Goal: Task Accomplishment & Management: Manage account settings

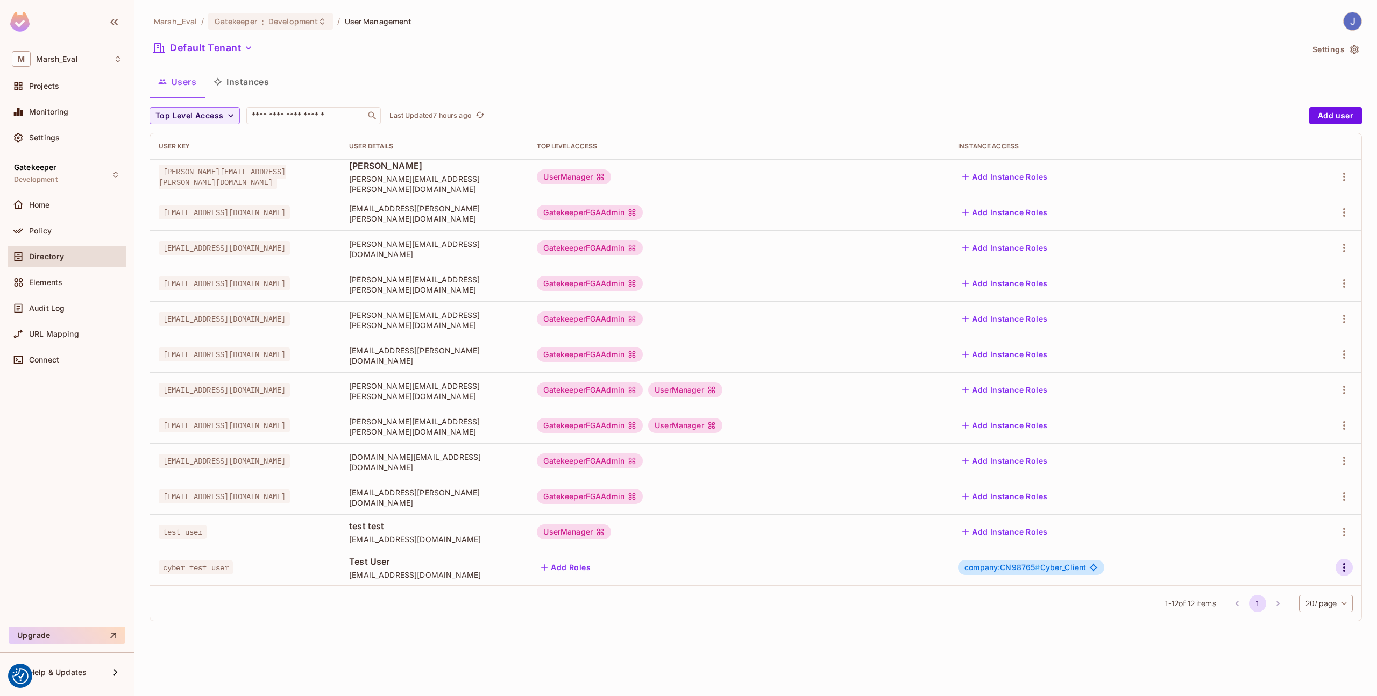
click at [1346, 563] on icon "button" at bounding box center [1344, 567] width 13 height 13
click at [1200, 535] on div at bounding box center [688, 348] width 1377 height 696
click at [1310, 605] on body "We use cookies to enhance your browsing experience, serve personalized ads or c…" at bounding box center [688, 348] width 1377 height 696
click at [1311, 671] on li "100 / page" at bounding box center [1324, 671] width 55 height 23
click at [321, 113] on input "text" at bounding box center [306, 115] width 113 height 11
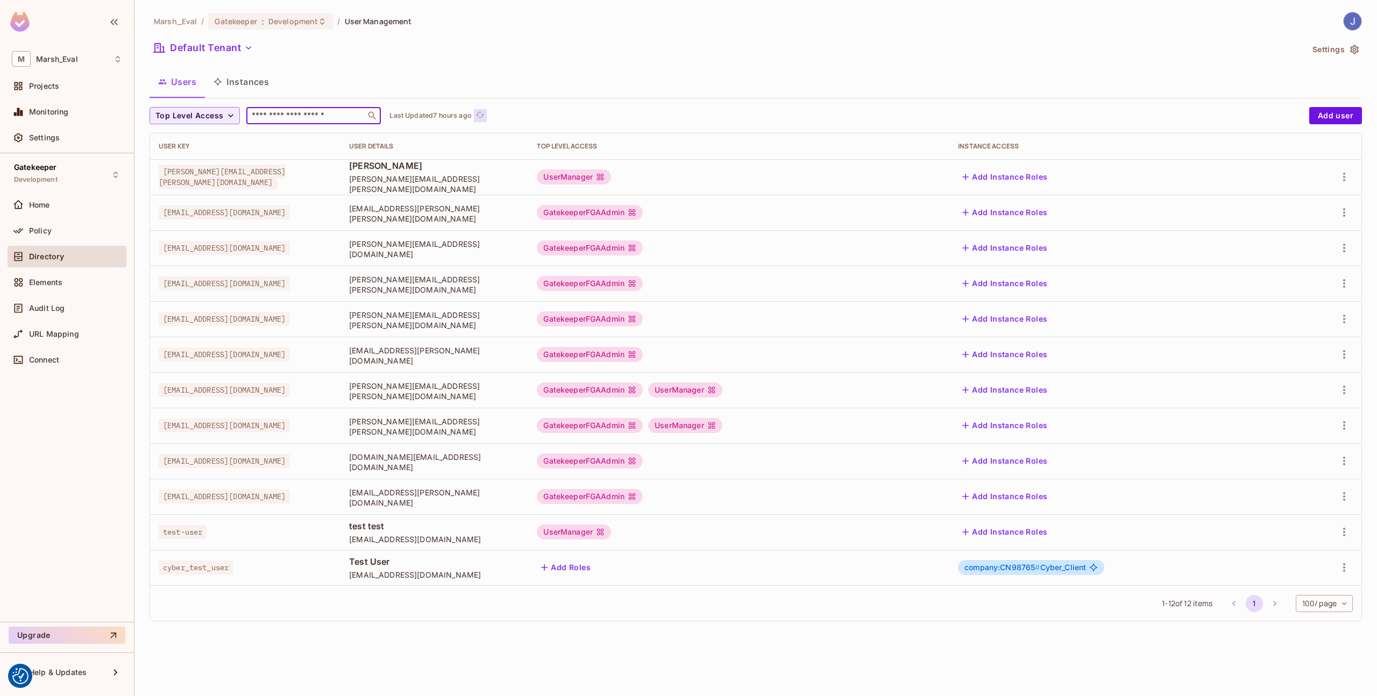
click at [481, 119] on icon "refresh" at bounding box center [479, 114] width 9 height 9
click at [308, 111] on input "text" at bounding box center [306, 115] width 113 height 11
type input "**********"
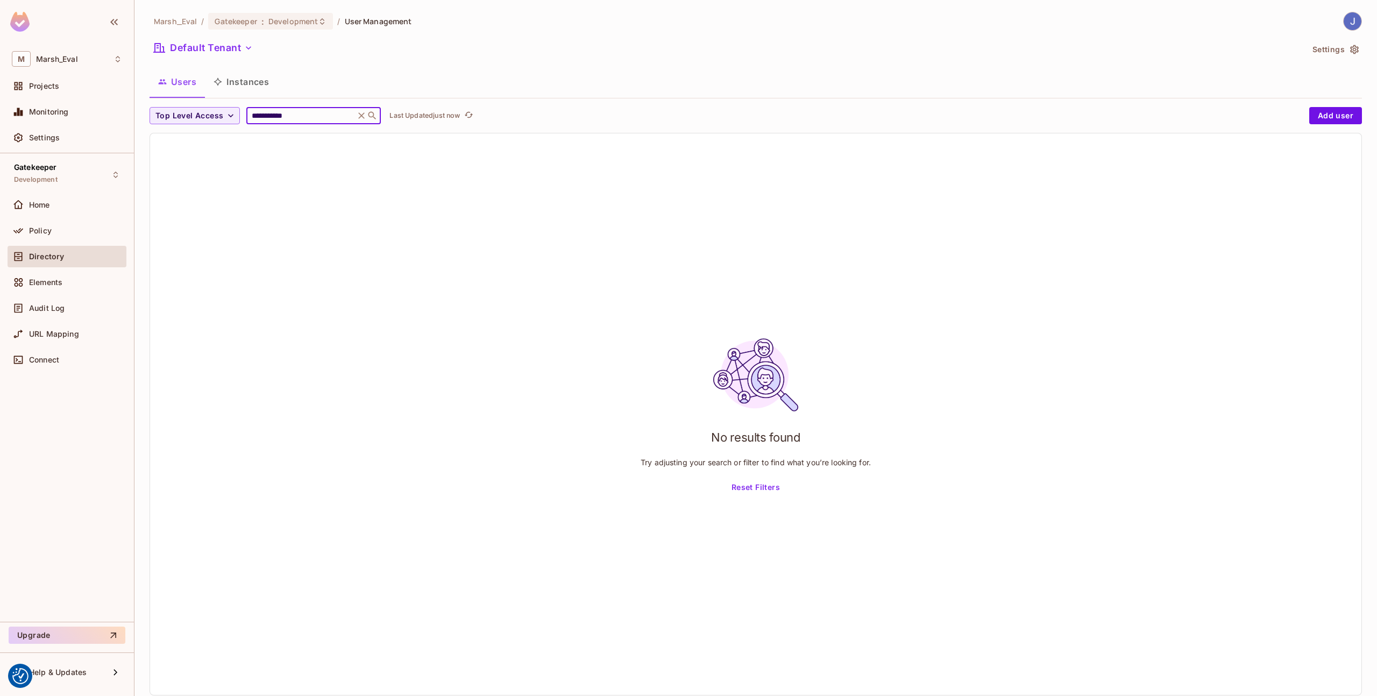
click at [318, 116] on input "**********" at bounding box center [301, 115] width 102 height 11
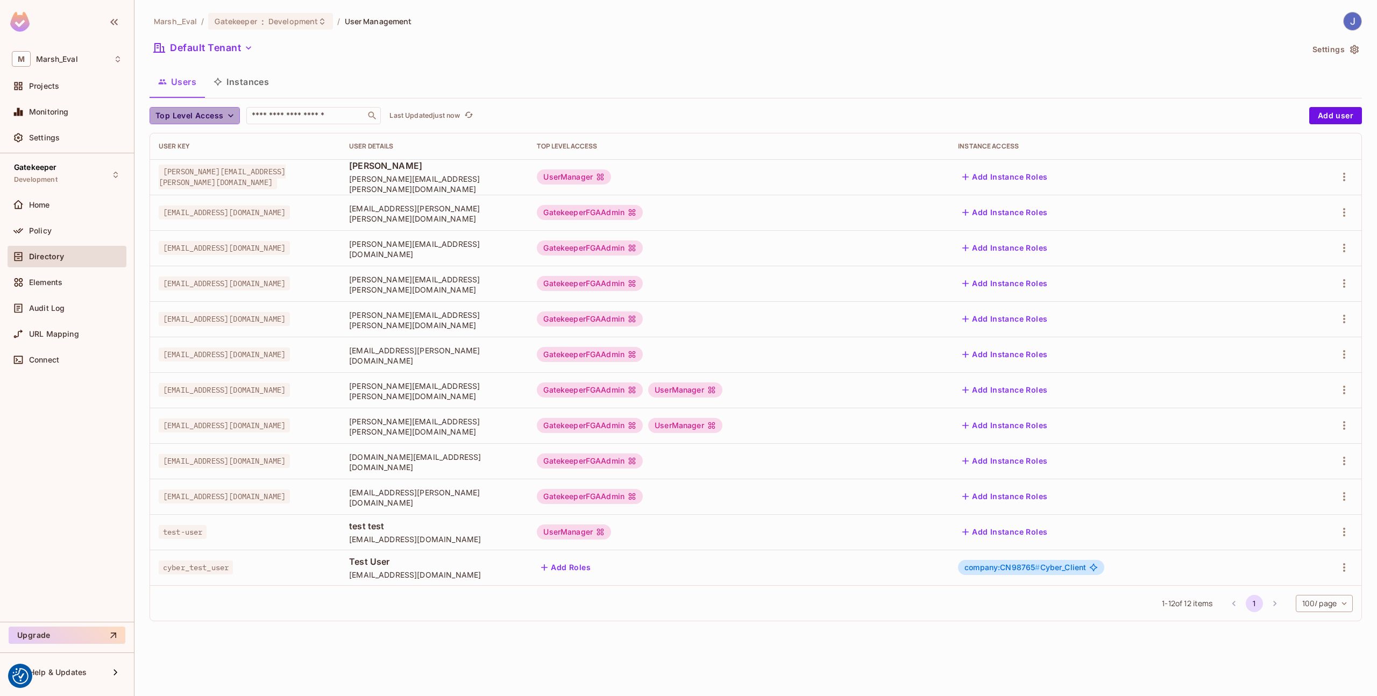
click at [209, 112] on span "Top Level Access" at bounding box center [189, 115] width 68 height 13
click at [395, 73] on div at bounding box center [688, 348] width 1377 height 696
click at [206, 121] on span "Top Level Access" at bounding box center [189, 115] width 68 height 13
click at [364, 92] on div at bounding box center [688, 348] width 1377 height 696
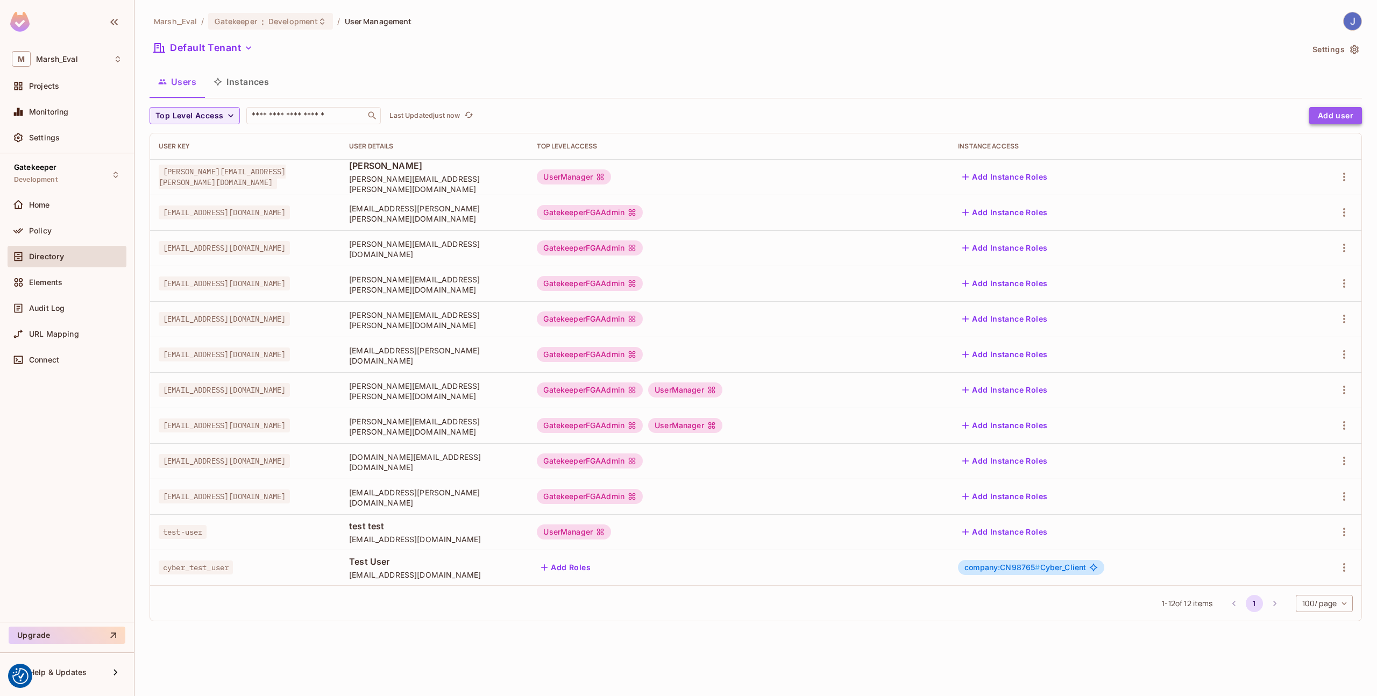
click at [1321, 113] on button "Add user" at bounding box center [1335, 115] width 53 height 17
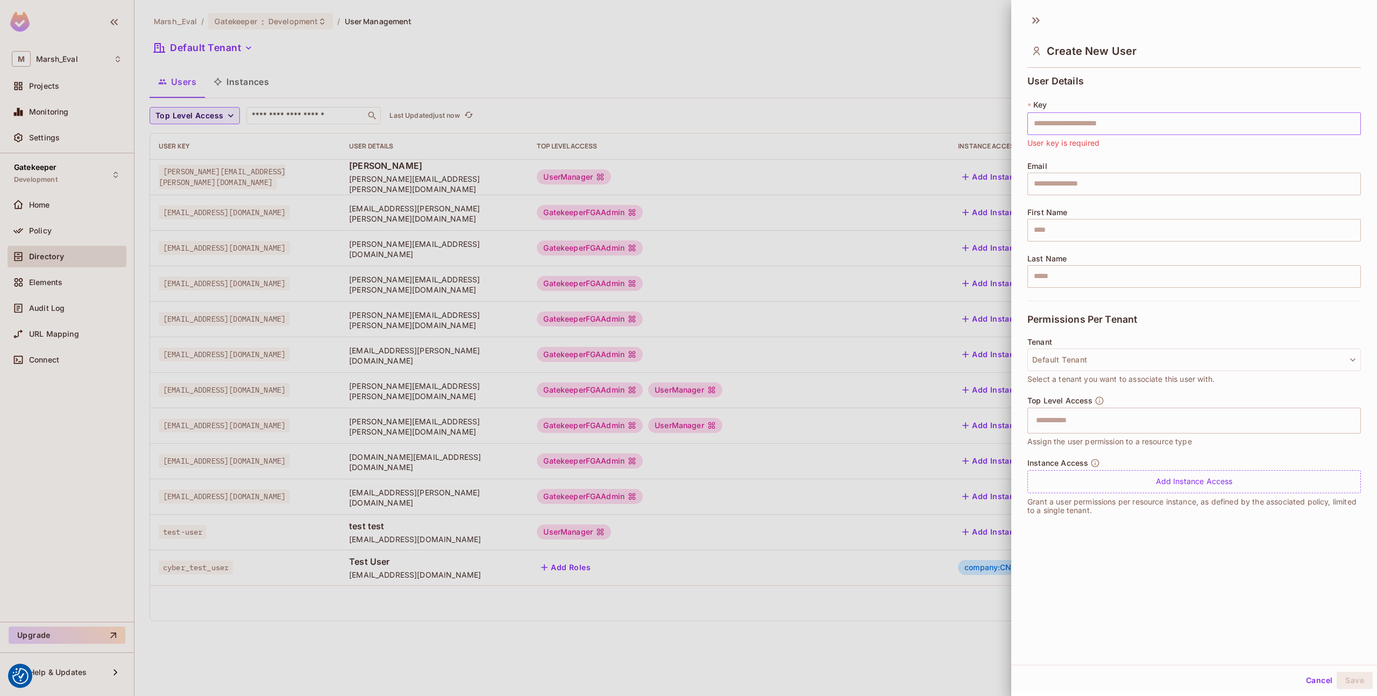
click at [1106, 124] on input "text" at bounding box center [1193, 123] width 333 height 23
type input "*"
type input "**********"
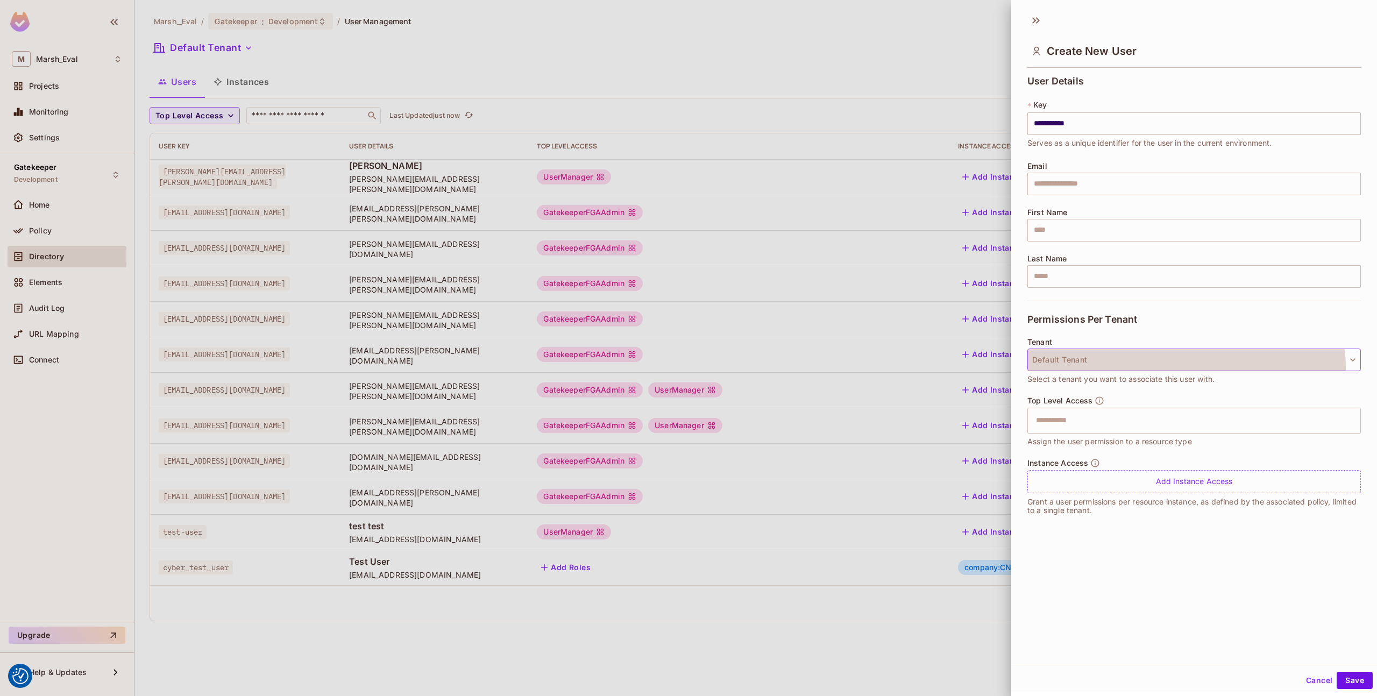
click at [1172, 367] on button "Default Tenant" at bounding box center [1193, 360] width 333 height 23
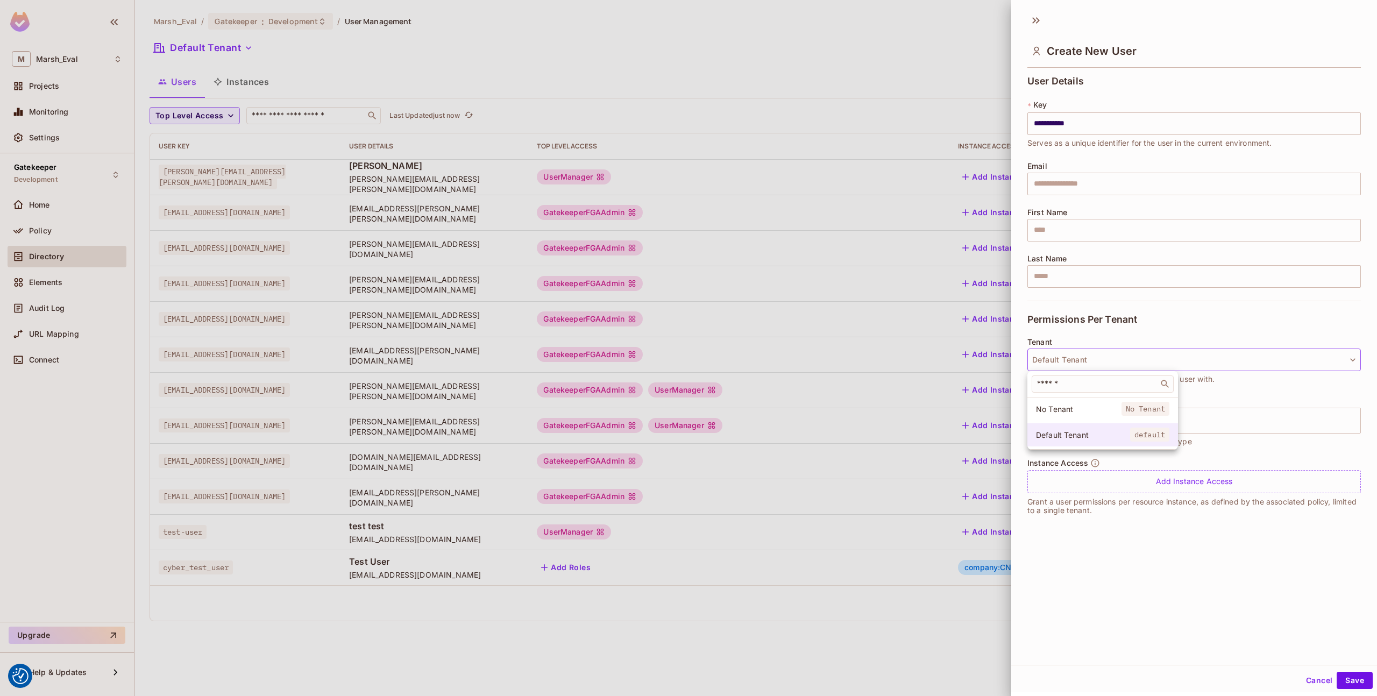
click at [1118, 433] on span "Default Tenant" at bounding box center [1083, 435] width 94 height 10
click at [1075, 193] on input "text" at bounding box center [1193, 184] width 333 height 23
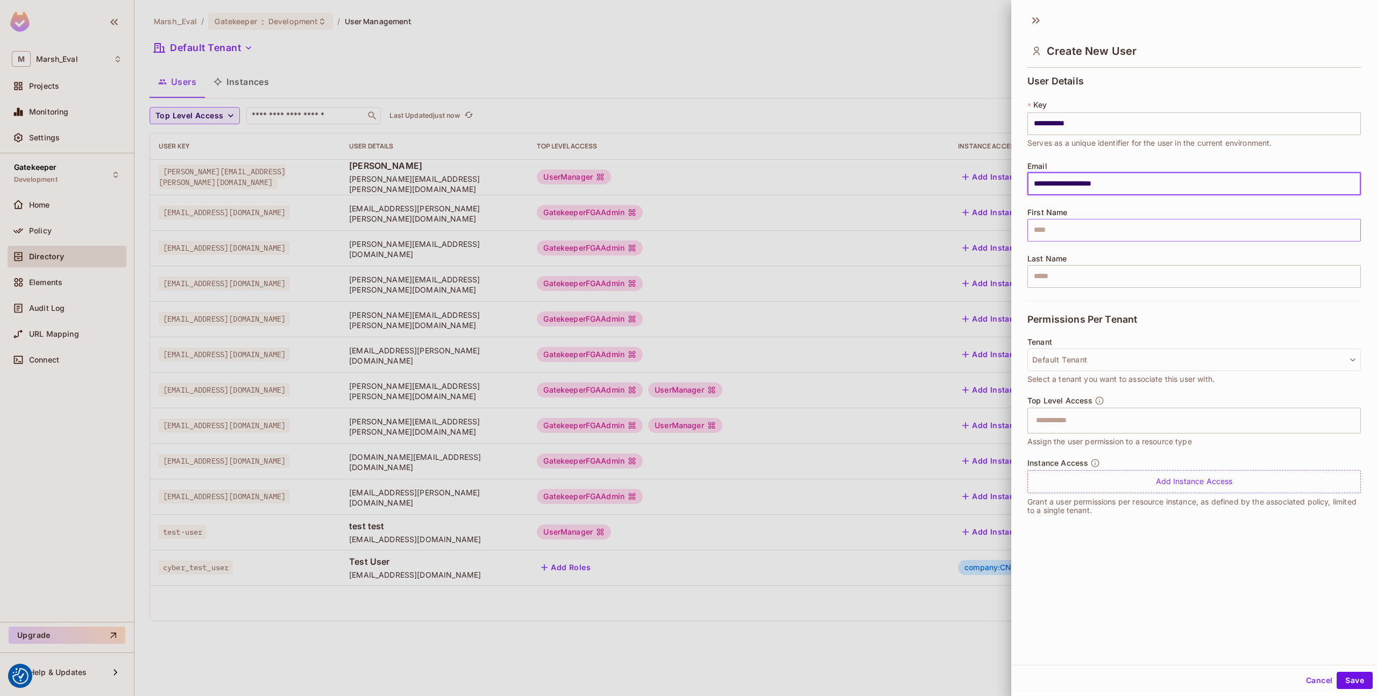
type input "**********"
click at [1066, 235] on input "text" at bounding box center [1193, 230] width 333 height 23
type input "****"
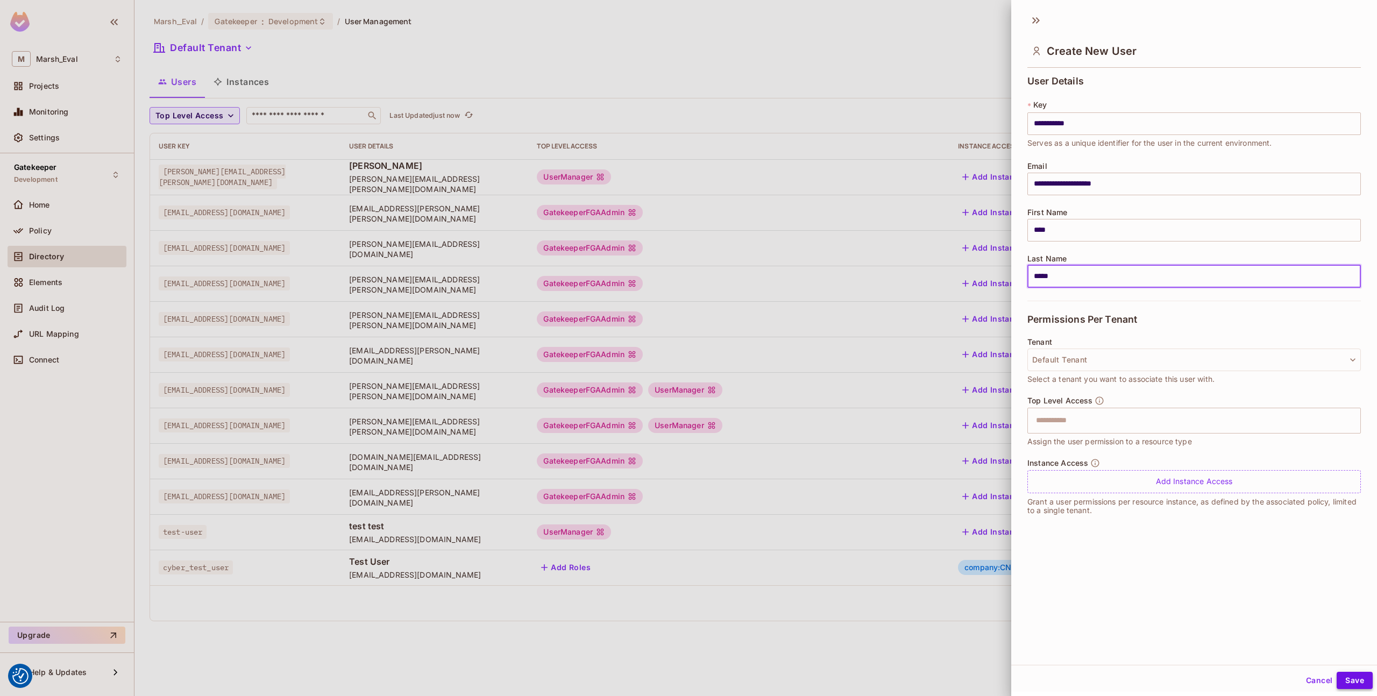
type input "*****"
click at [1351, 683] on button "Save" at bounding box center [1355, 680] width 36 height 17
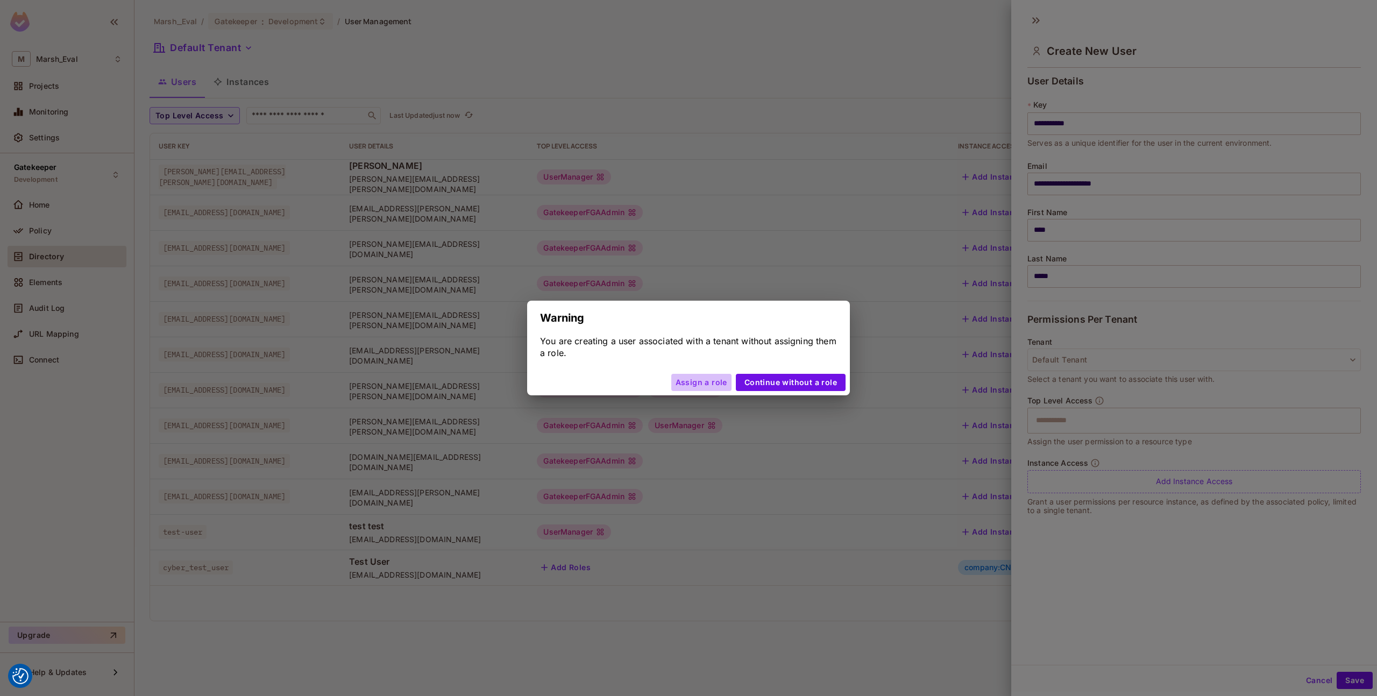
click at [717, 387] on button "Assign a role" at bounding box center [701, 382] width 60 height 17
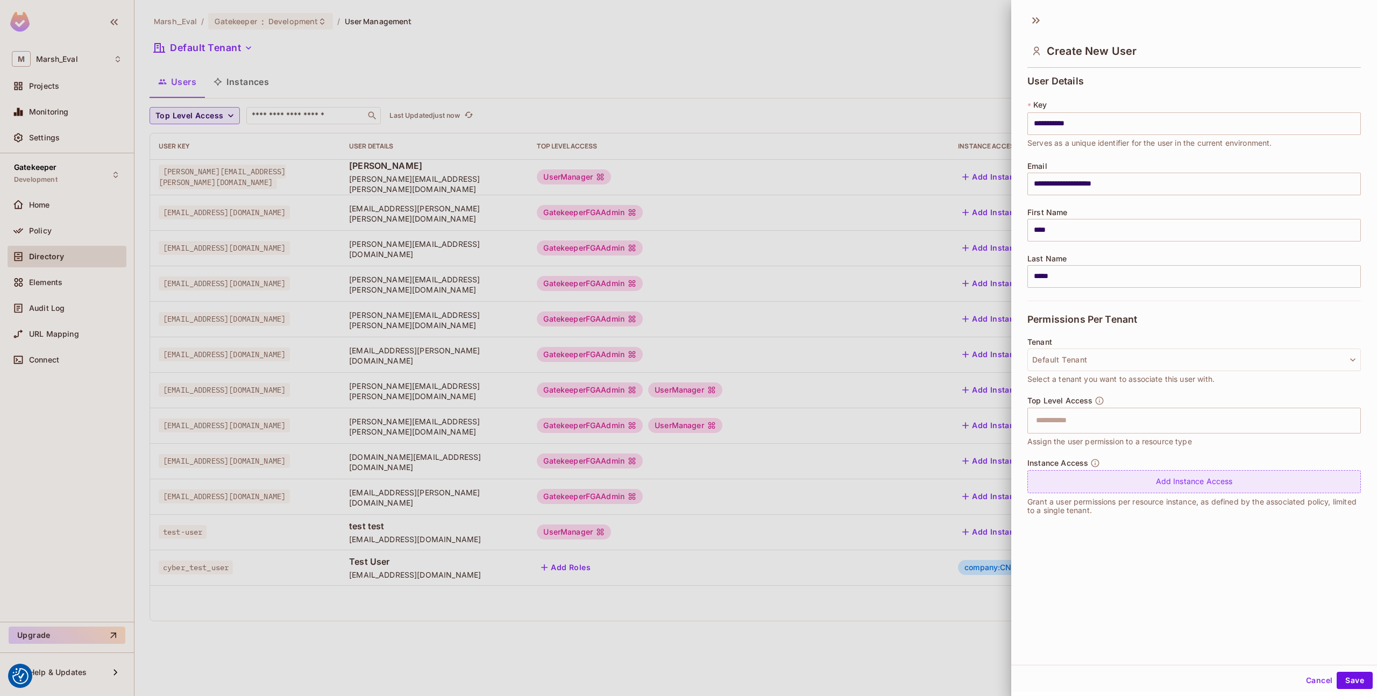
click at [1130, 479] on div "Add Instance Access" at bounding box center [1193, 481] width 333 height 23
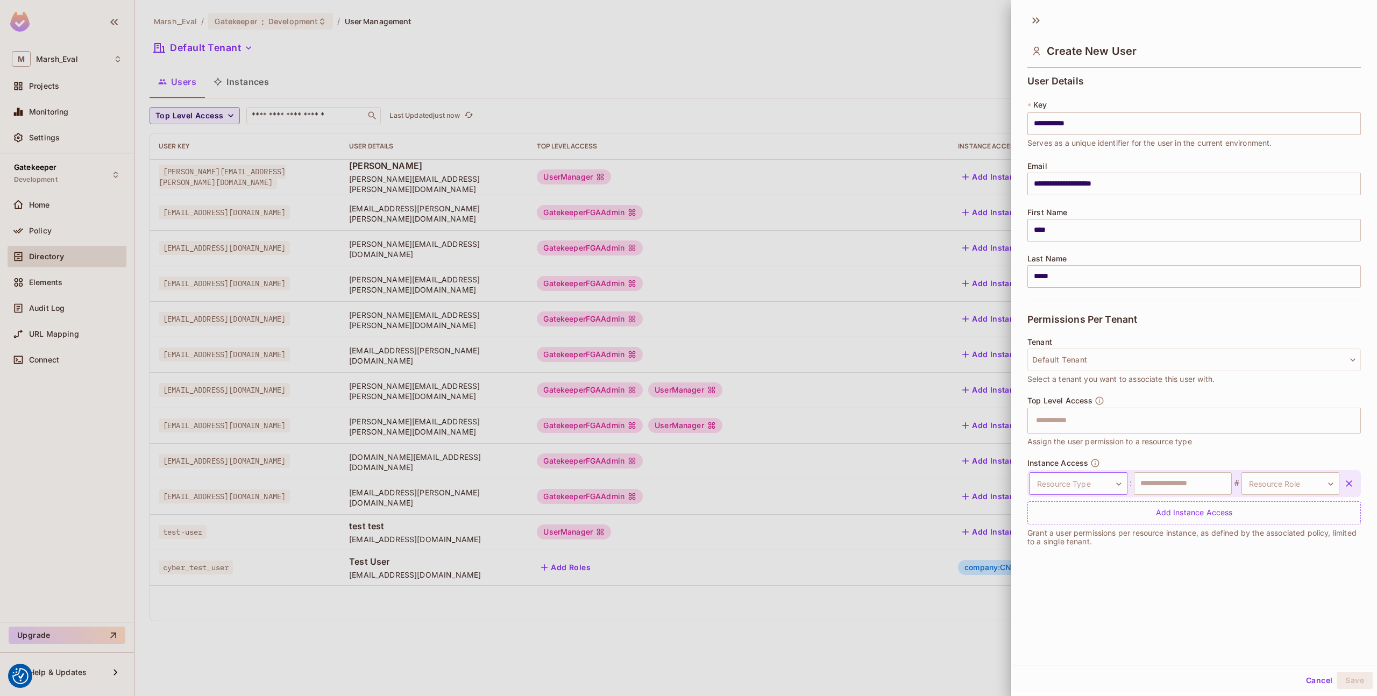
click at [1088, 484] on body "We use cookies to enhance your browsing experience, serve personalized ads or c…" at bounding box center [688, 348] width 1377 height 696
click at [1064, 536] on li "company" at bounding box center [1073, 534] width 99 height 19
click at [1173, 481] on input "text" at bounding box center [1183, 483] width 98 height 23
type input "*******"
click at [1268, 486] on body "We use cookies to enhance your browsing experience, serve personalized ads or c…" at bounding box center [688, 348] width 1377 height 696
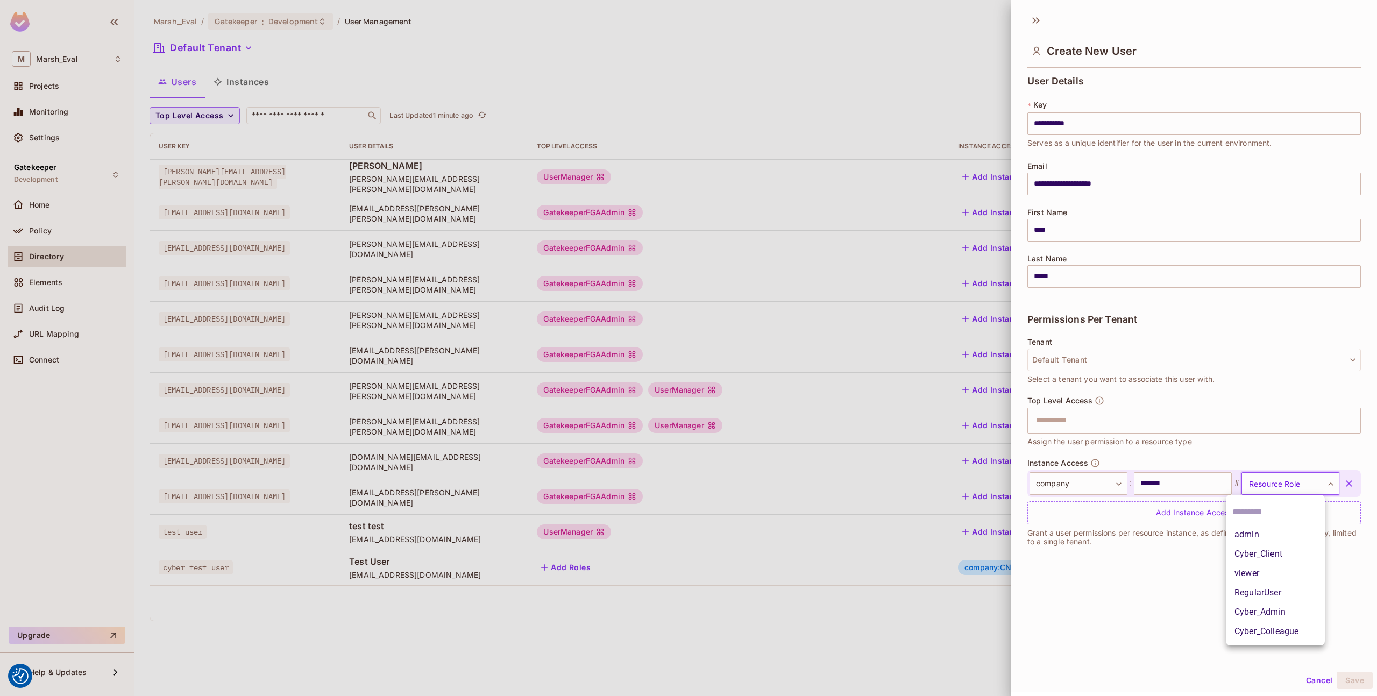
click at [1250, 588] on li "RegularUser" at bounding box center [1275, 592] width 99 height 19
click at [1338, 673] on button "Save" at bounding box center [1355, 680] width 36 height 17
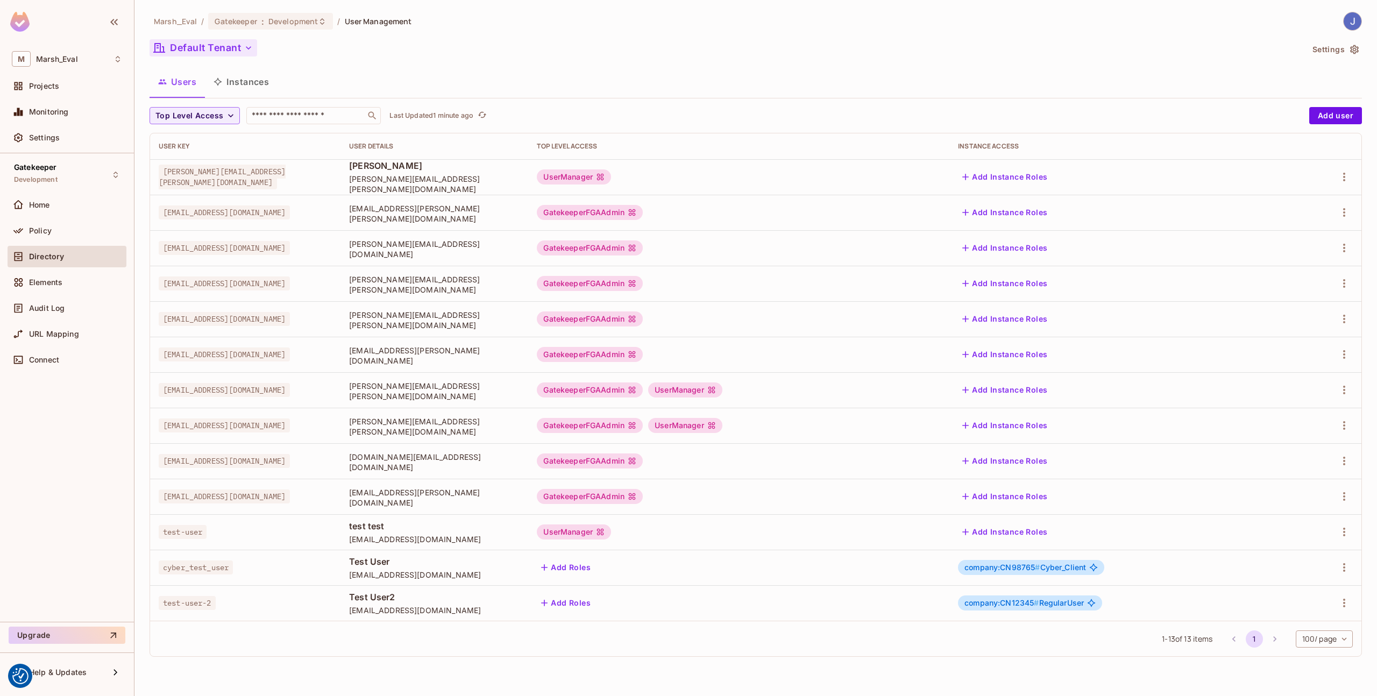
click at [217, 41] on button "Default Tenant" at bounding box center [204, 47] width 108 height 17
click at [204, 91] on li "All Tenants" at bounding box center [225, 97] width 151 height 23
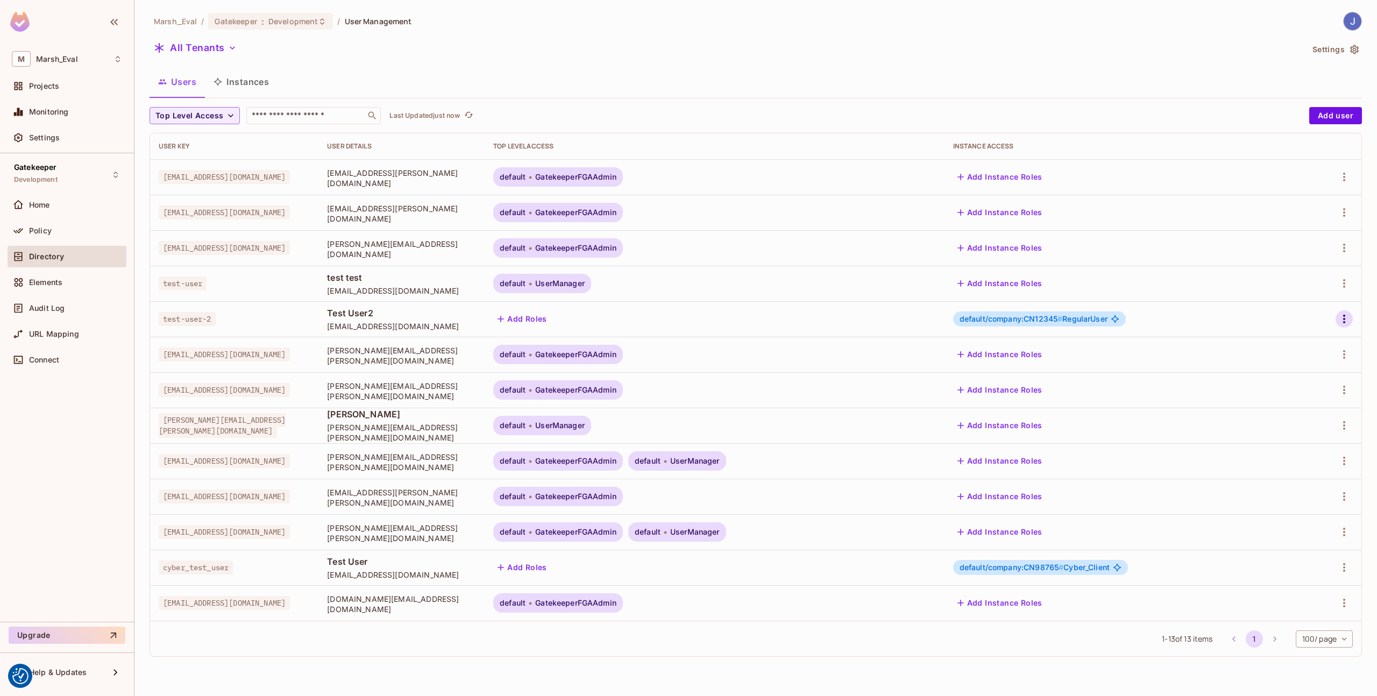
click at [1348, 316] on icon "button" at bounding box center [1344, 318] width 13 height 13
click at [1305, 340] on li "Edit" at bounding box center [1295, 344] width 100 height 24
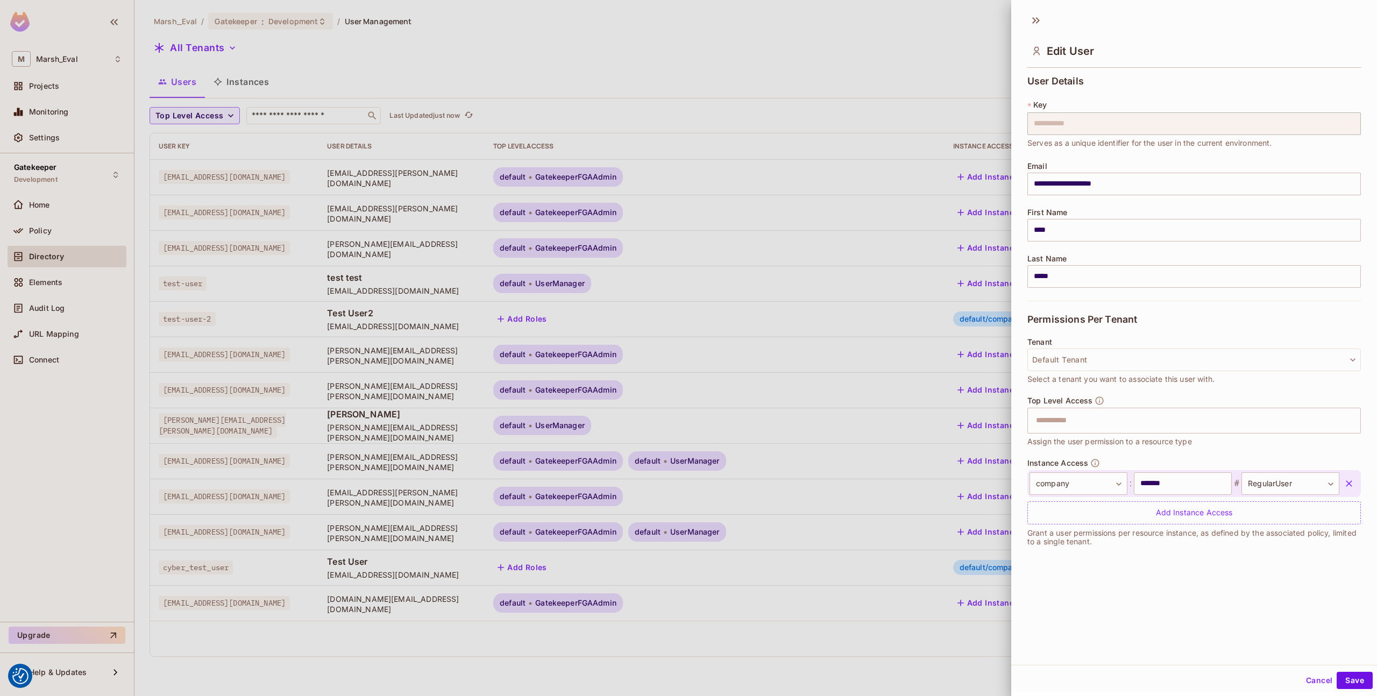
click at [893, 342] on div at bounding box center [688, 348] width 1377 height 696
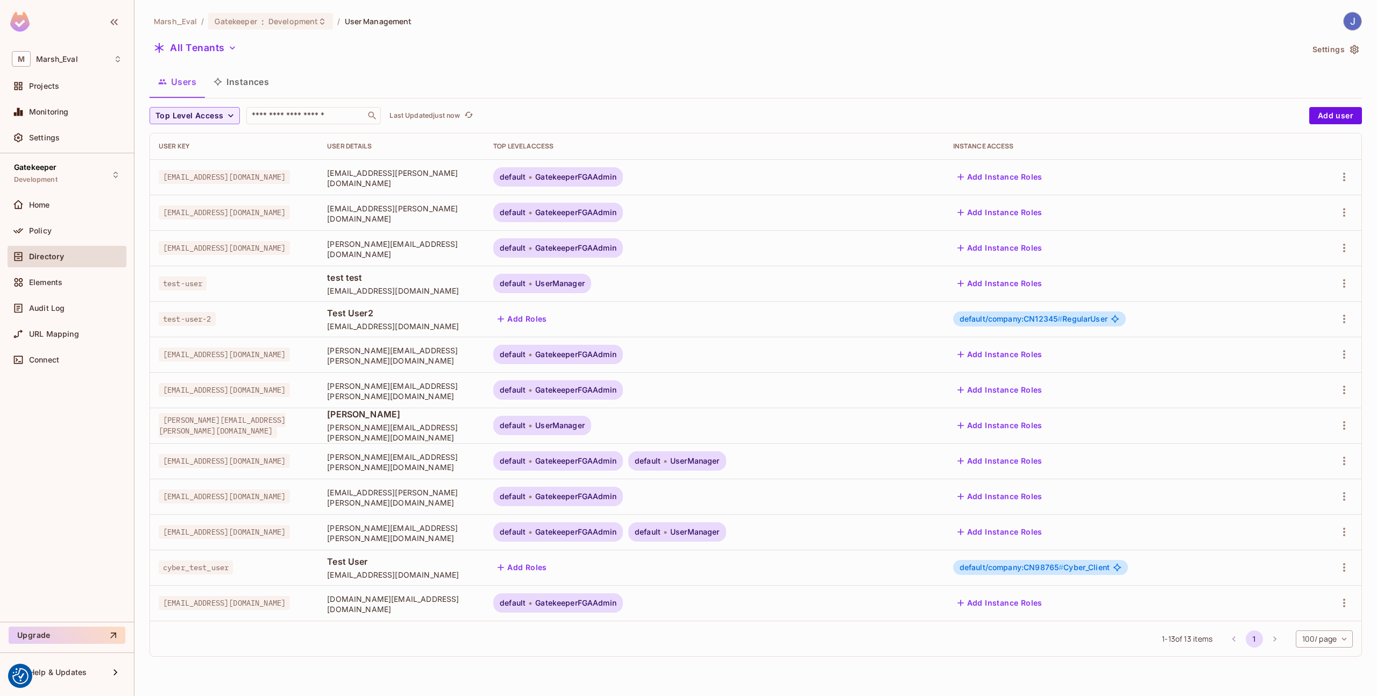
click at [1271, 638] on li "pagination navigation" at bounding box center [1274, 638] width 20 height 17
click at [1228, 641] on li "pagination navigation" at bounding box center [1234, 638] width 20 height 17
click at [180, 123] on button "Top Level Access" at bounding box center [195, 115] width 90 height 17
click at [222, 45] on div at bounding box center [688, 348] width 1377 height 696
click at [222, 45] on button "All Tenants" at bounding box center [195, 47] width 91 height 17
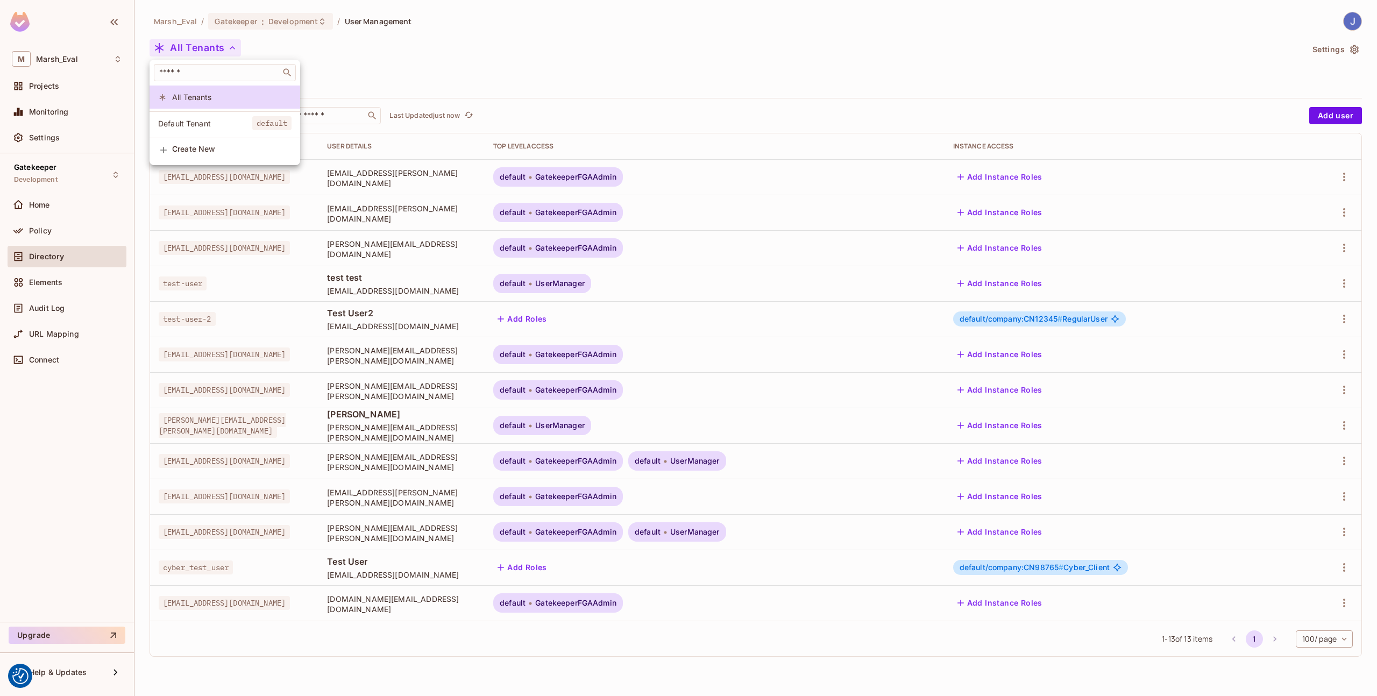
click at [211, 115] on li "Default Tenant default" at bounding box center [225, 123] width 151 height 23
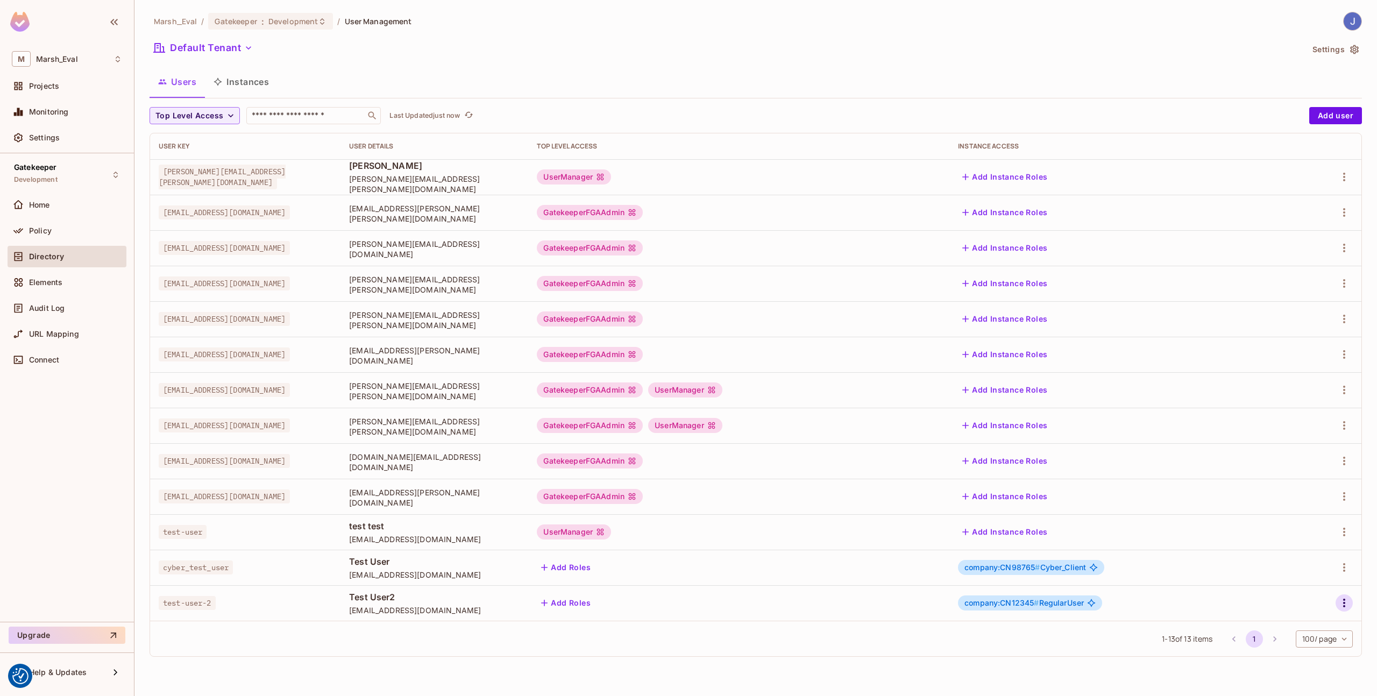
click at [1343, 599] on icon "button" at bounding box center [1344, 602] width 13 height 13
click at [1309, 648] on div "Edit Attributes" at bounding box center [1306, 647] width 53 height 11
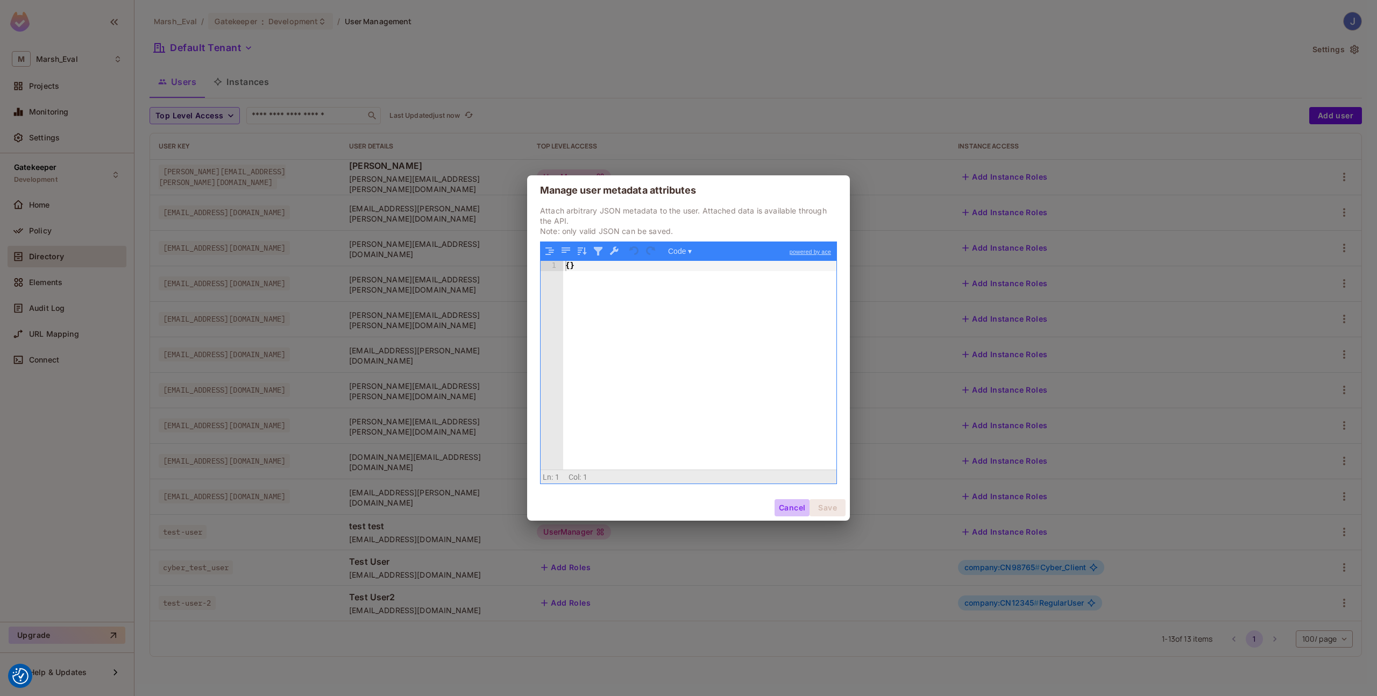
click at [778, 504] on button "Cancel" at bounding box center [791, 507] width 35 height 17
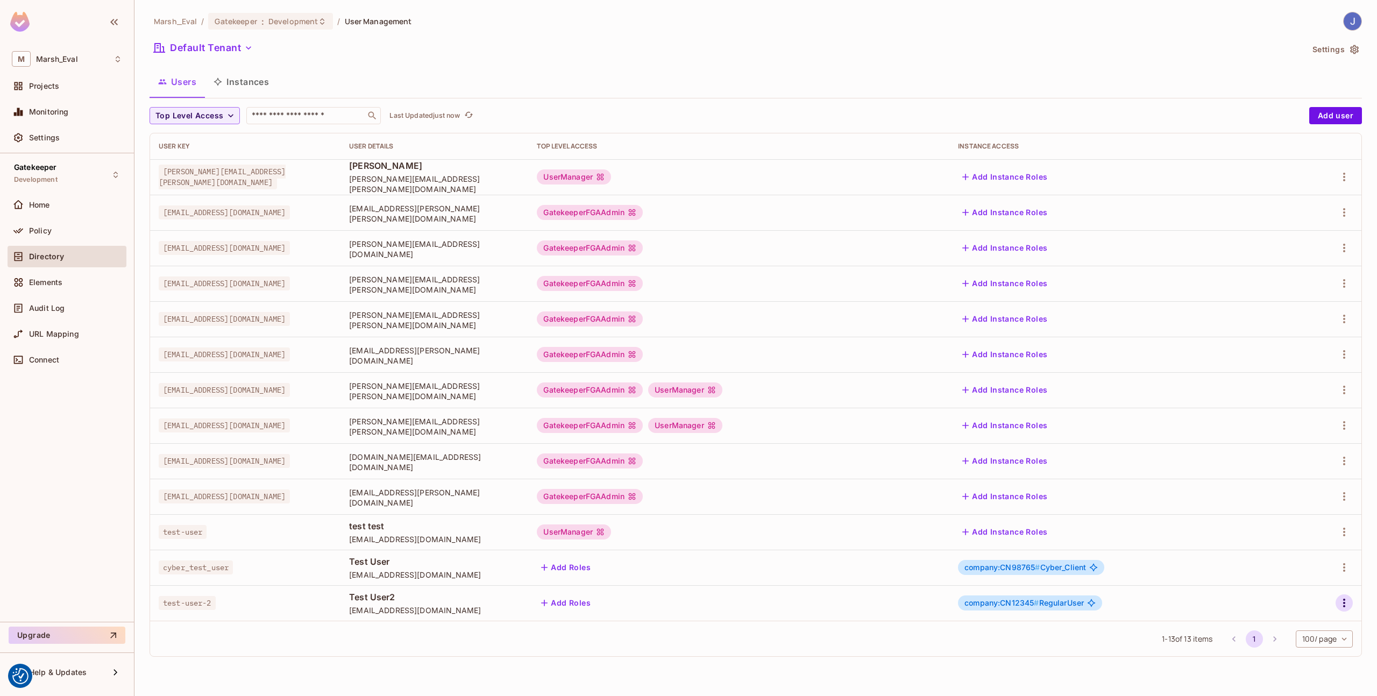
click at [1352, 604] on button "button" at bounding box center [1343, 602] width 17 height 17
click at [1304, 615] on li "Edit" at bounding box center [1297, 624] width 95 height 24
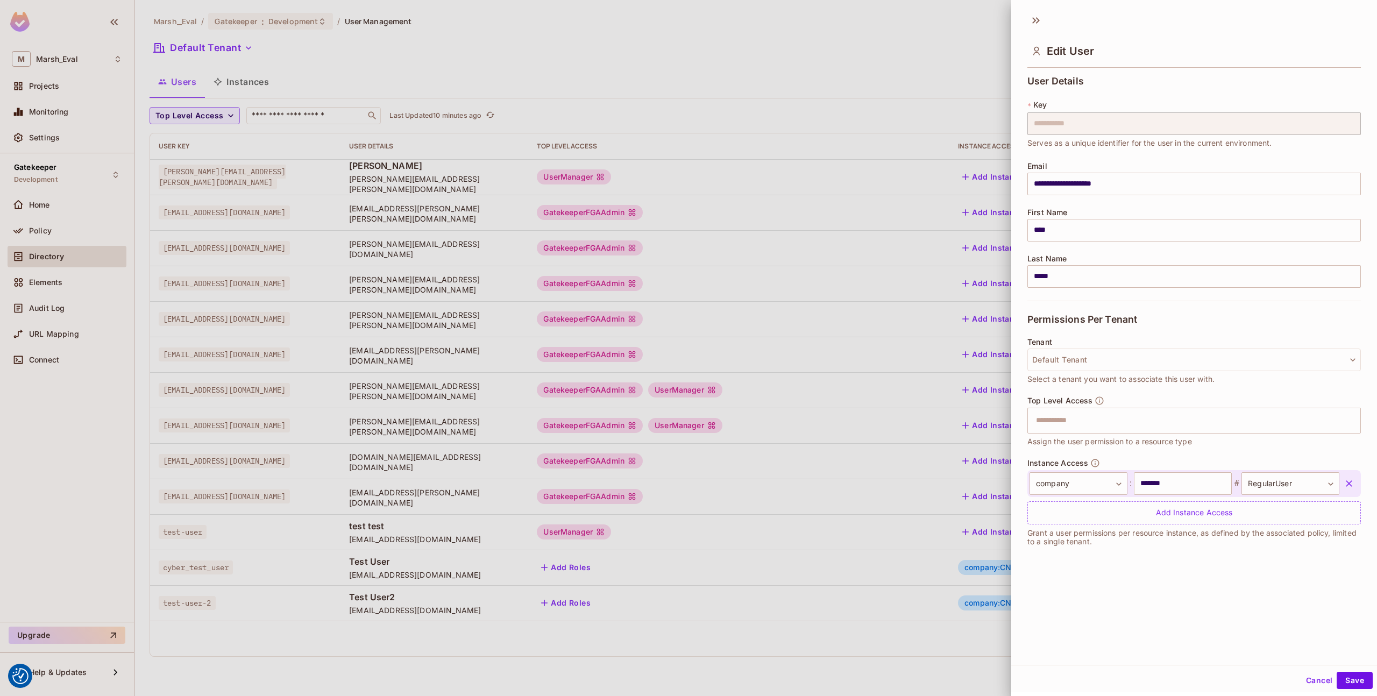
click at [869, 271] on div at bounding box center [688, 348] width 1377 height 696
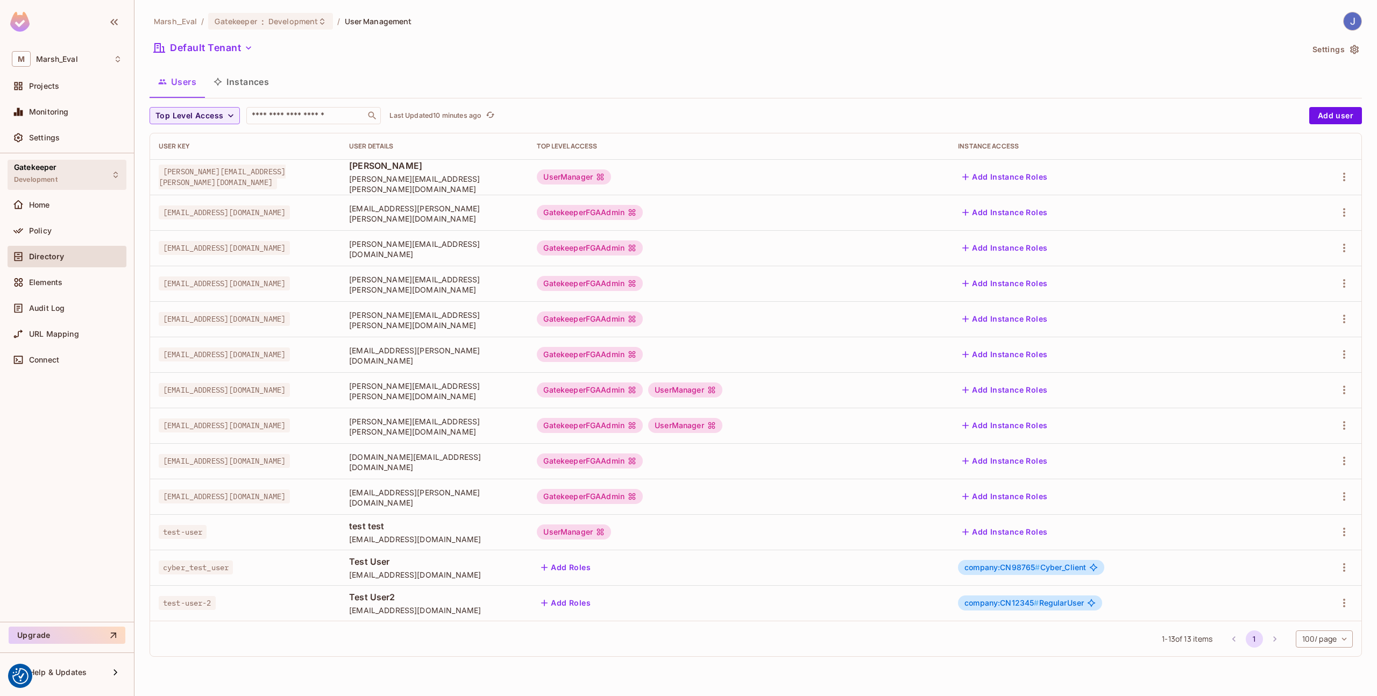
click at [76, 185] on div "Gatekeeper Development" at bounding box center [67, 175] width 119 height 30
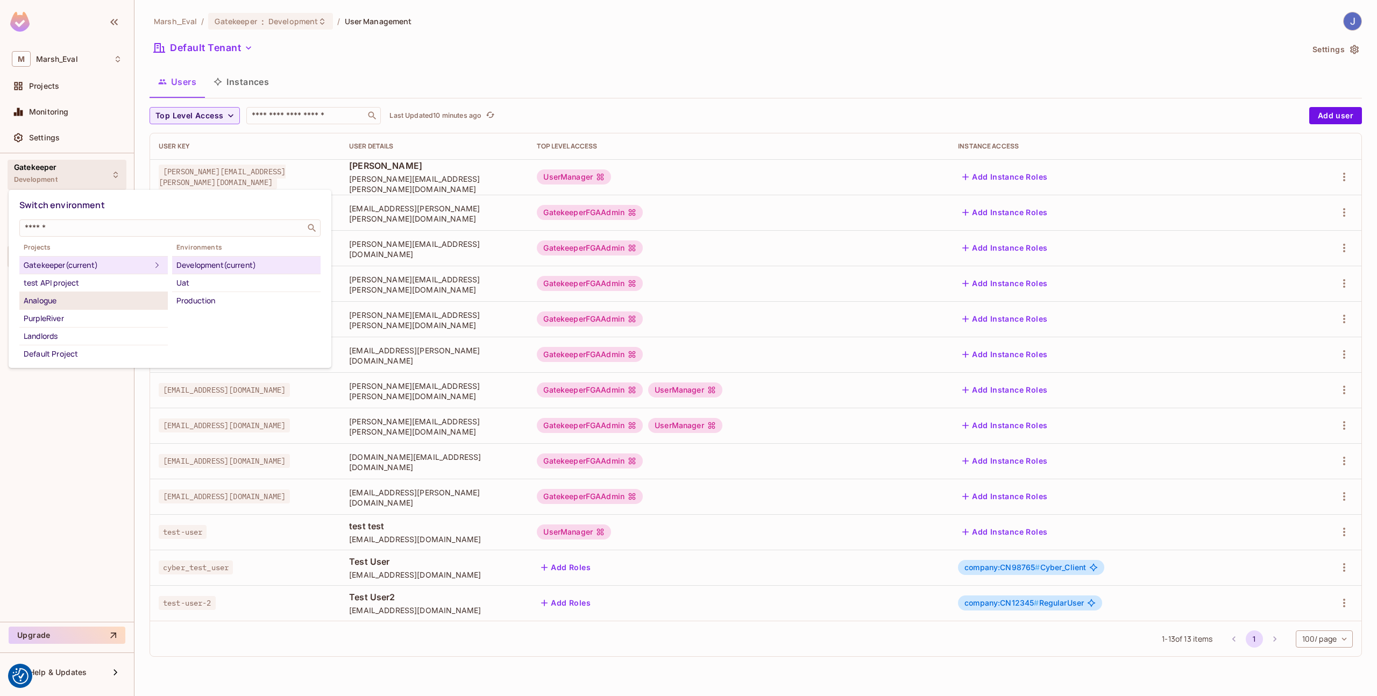
click at [63, 301] on div "Analogue" at bounding box center [94, 300] width 140 height 13
click at [206, 274] on li "Development" at bounding box center [246, 282] width 148 height 17
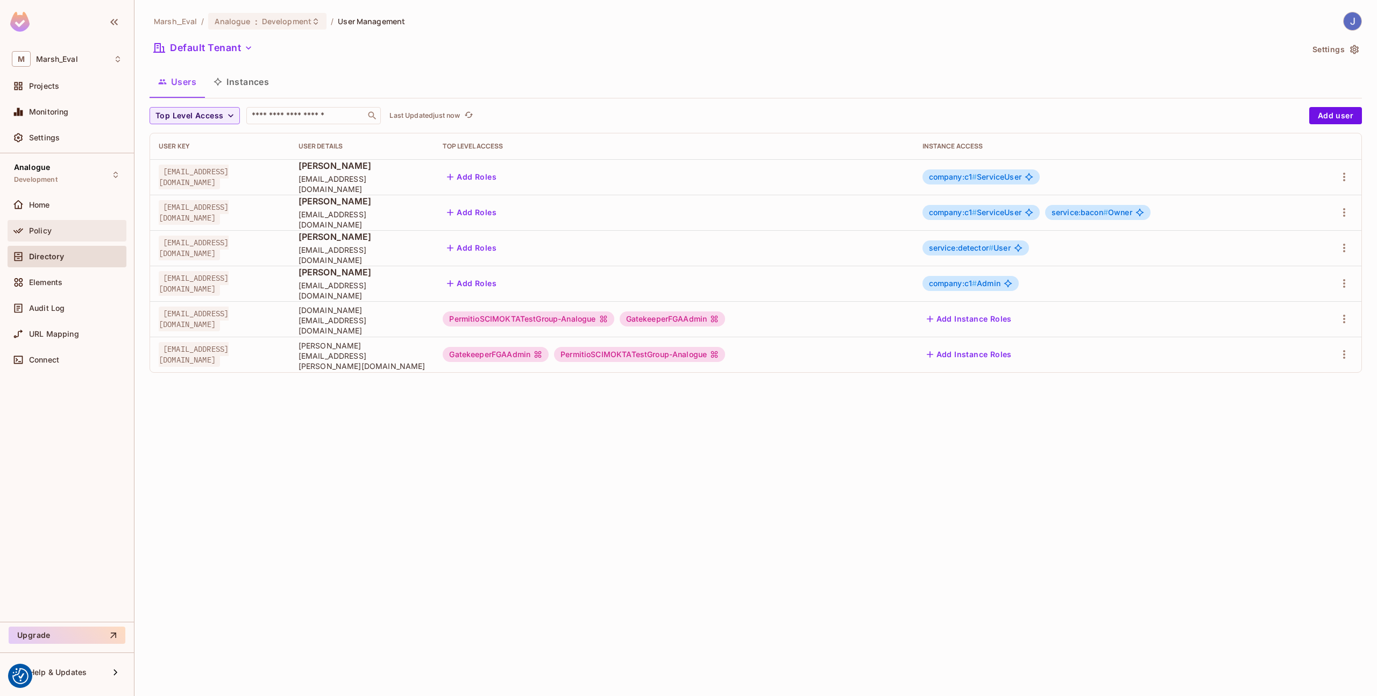
click at [44, 236] on div "Policy" at bounding box center [67, 230] width 110 height 13
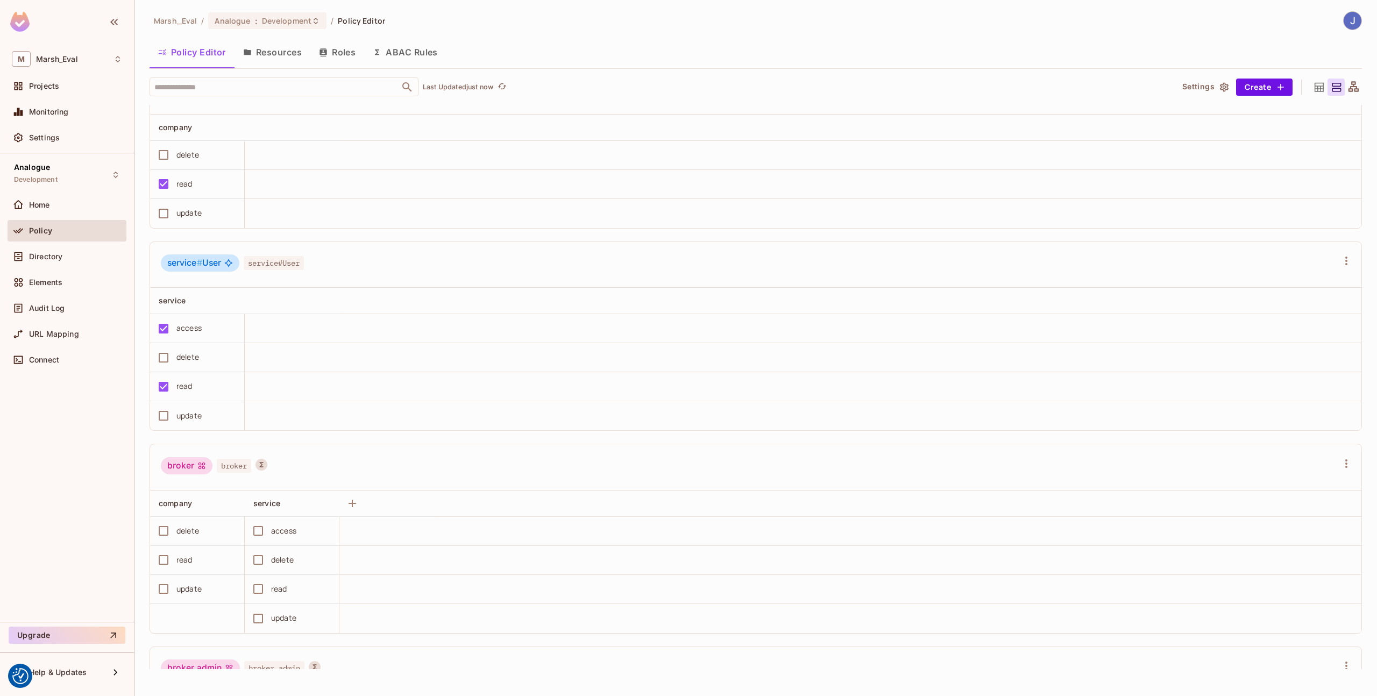
scroll to position [1174, 0]
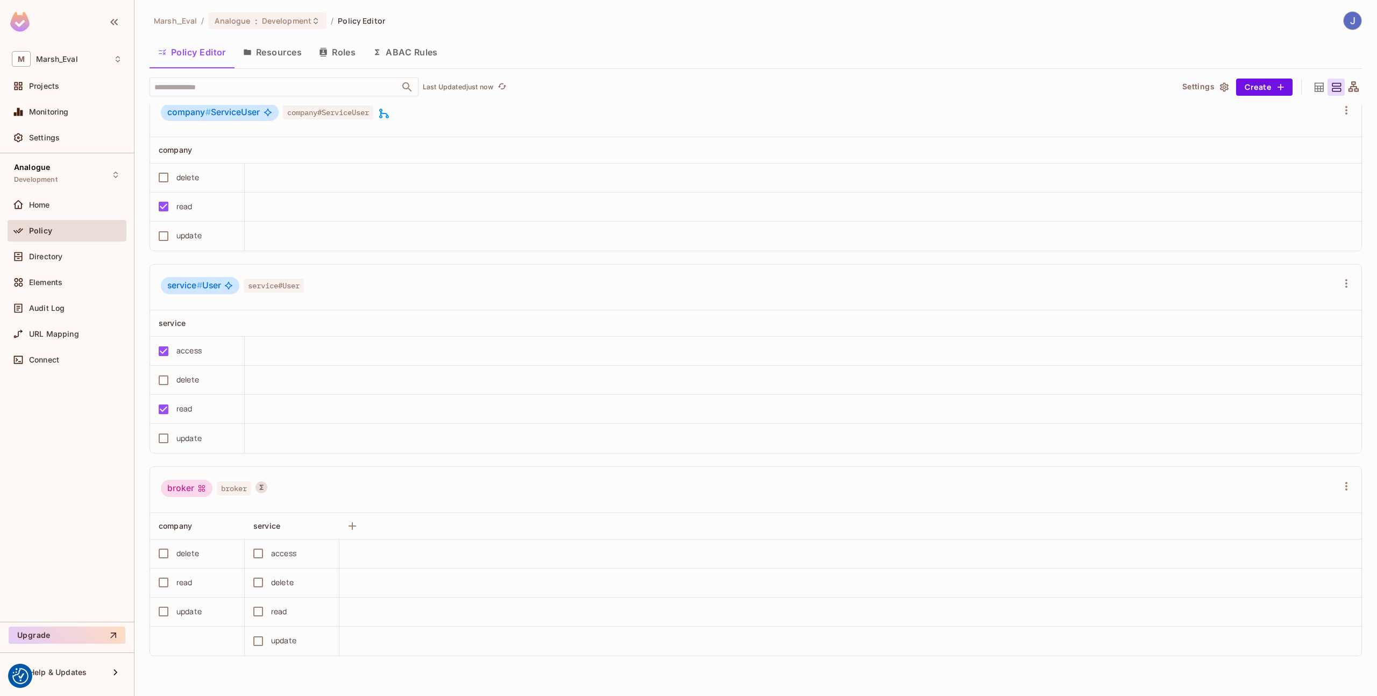
click at [1316, 84] on icon at bounding box center [1318, 87] width 13 height 13
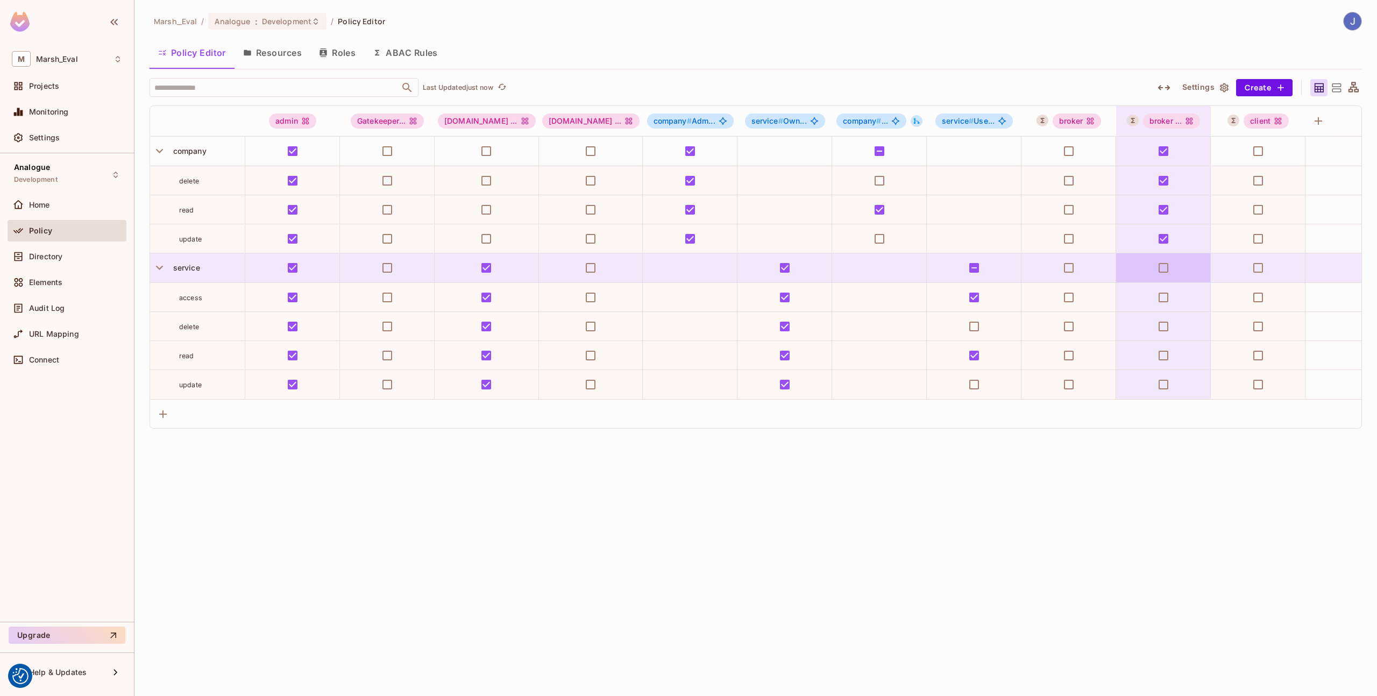
scroll to position [0, 46]
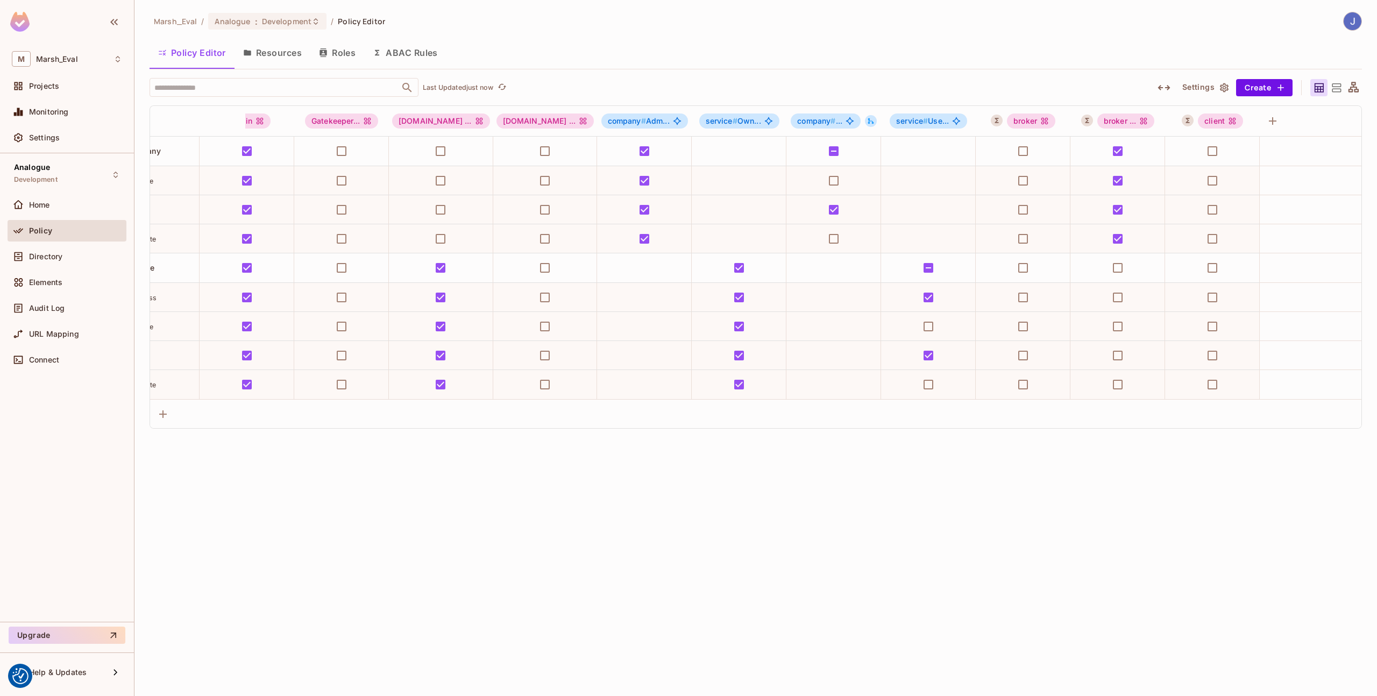
click at [328, 53] on button "Roles" at bounding box center [337, 52] width 54 height 27
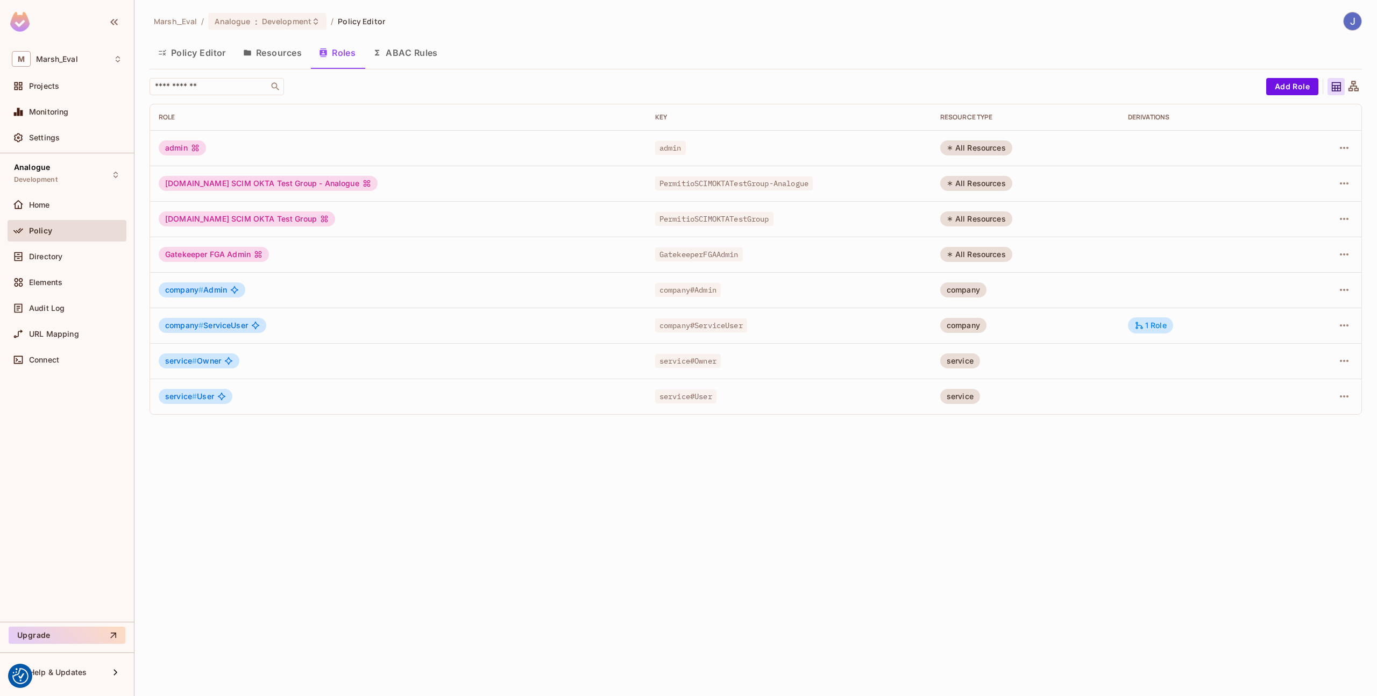
click at [400, 49] on button "ABAC Rules" at bounding box center [405, 52] width 82 height 27
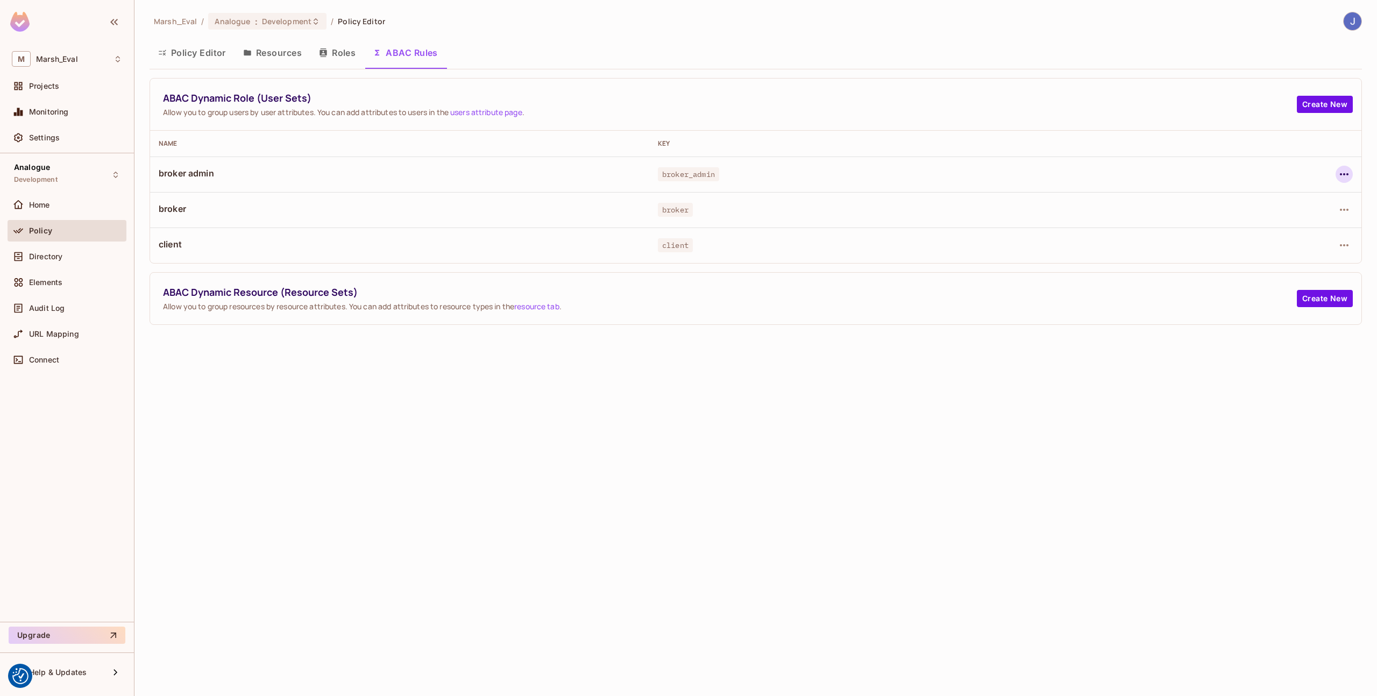
click at [1340, 170] on icon "button" at bounding box center [1344, 174] width 13 height 13
click at [1310, 201] on div "Edit Dynamic Role (User Set)" at bounding box center [1270, 199] width 105 height 11
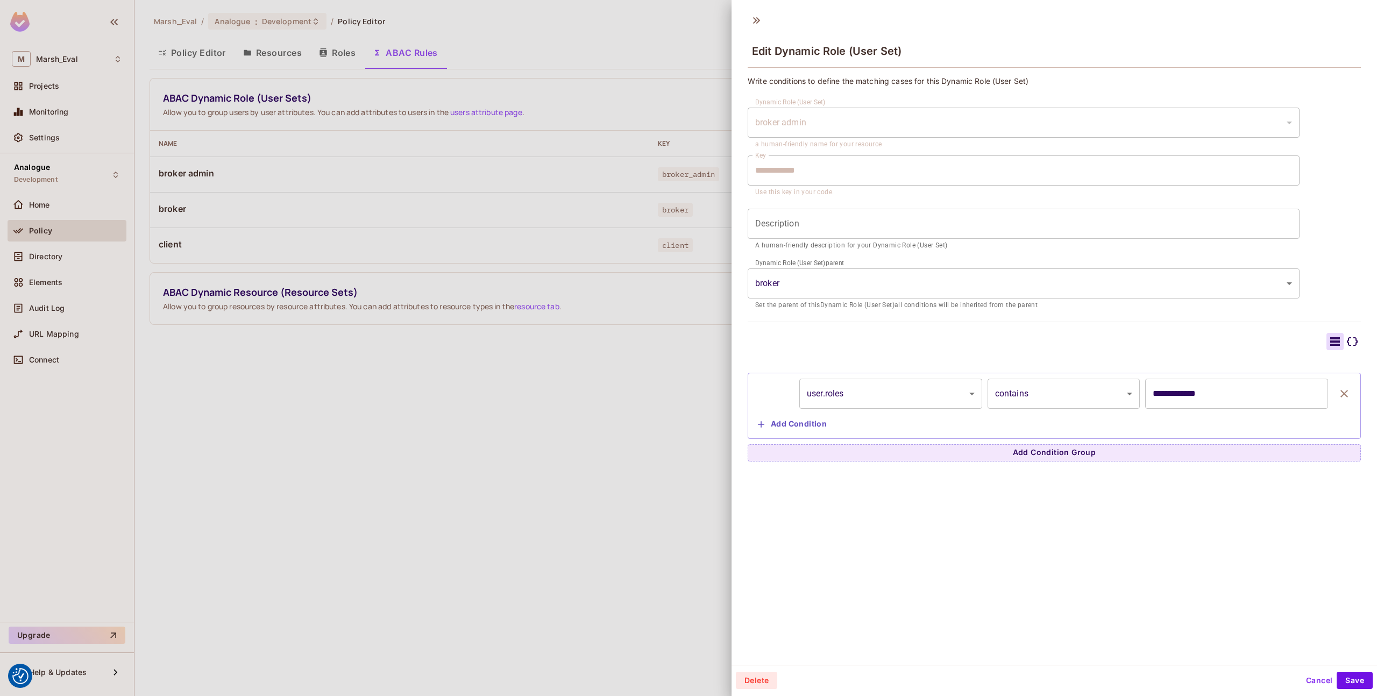
click at [620, 374] on div at bounding box center [688, 348] width 1377 height 696
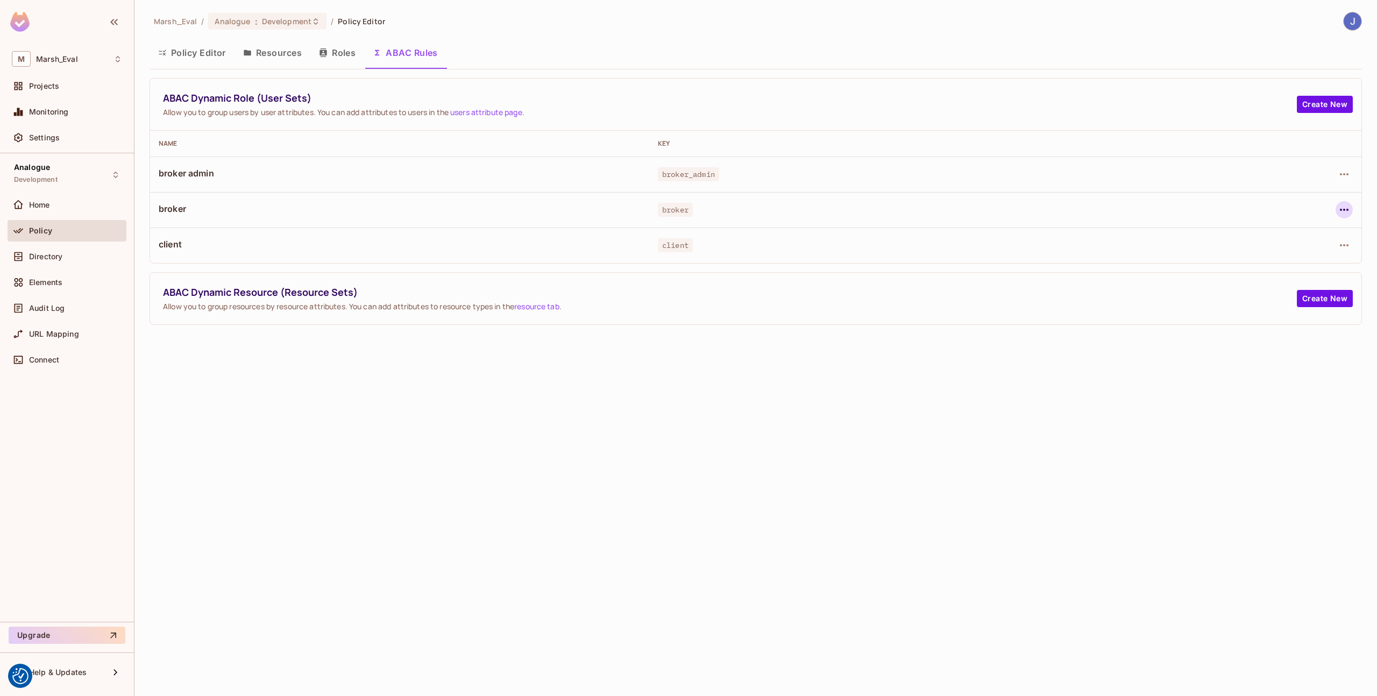
click at [1344, 206] on icon "button" at bounding box center [1344, 209] width 13 height 13
click at [1256, 237] on div "Edit Dynamic Role (User Set)" at bounding box center [1270, 234] width 105 height 11
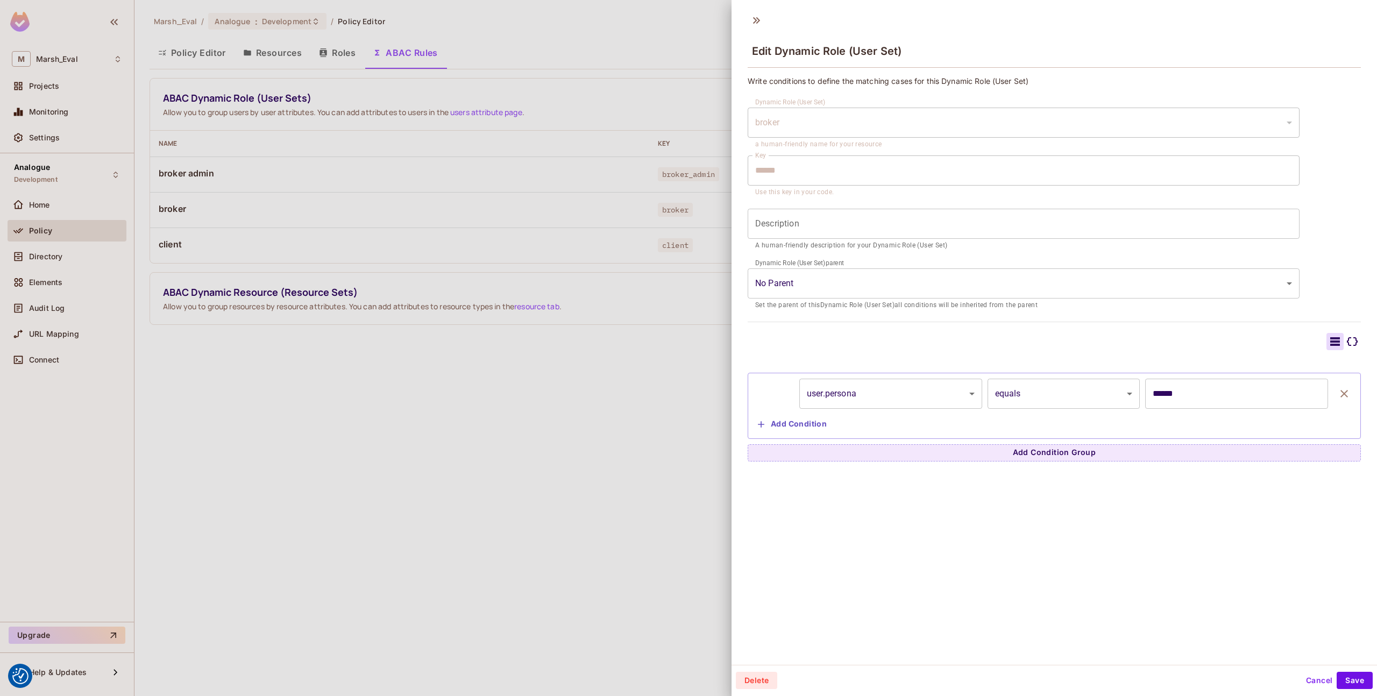
click at [679, 413] on div at bounding box center [688, 348] width 1377 height 696
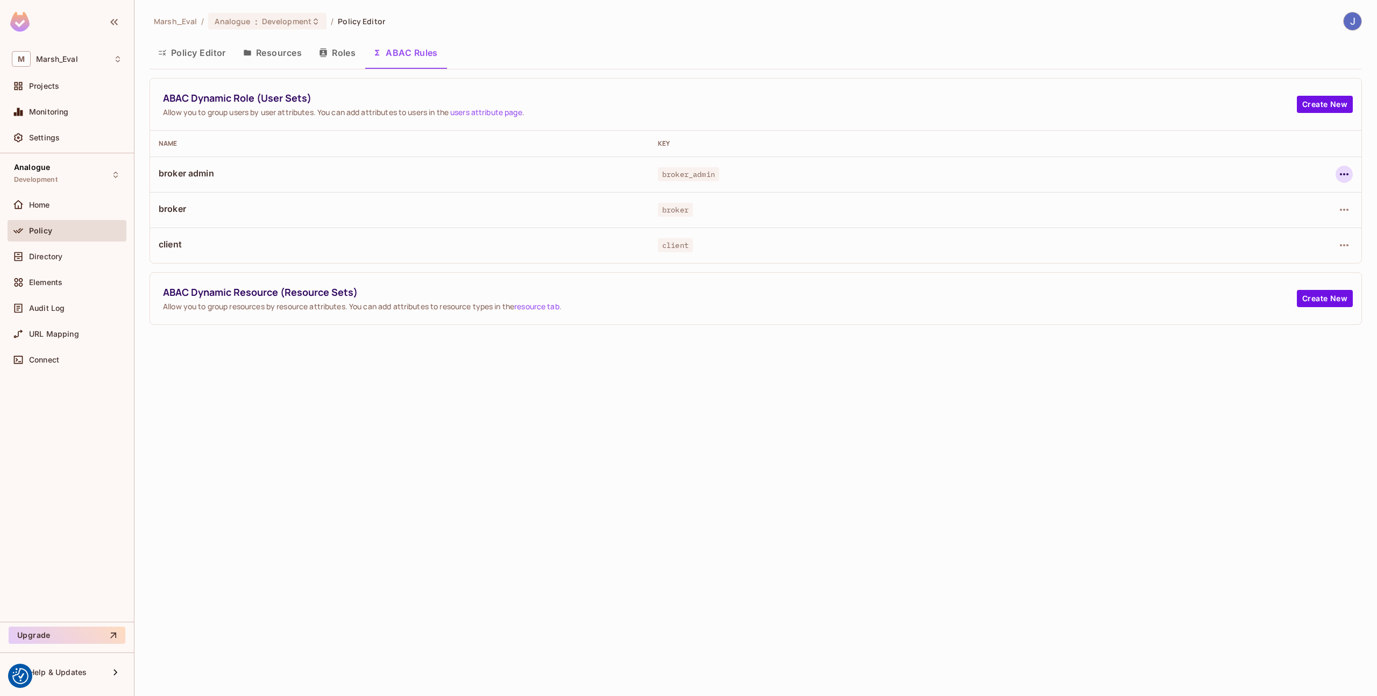
click at [1339, 175] on icon "button" at bounding box center [1344, 174] width 13 height 13
click at [1245, 201] on div "Edit Dynamic Role (User Set)" at bounding box center [1270, 199] width 105 height 11
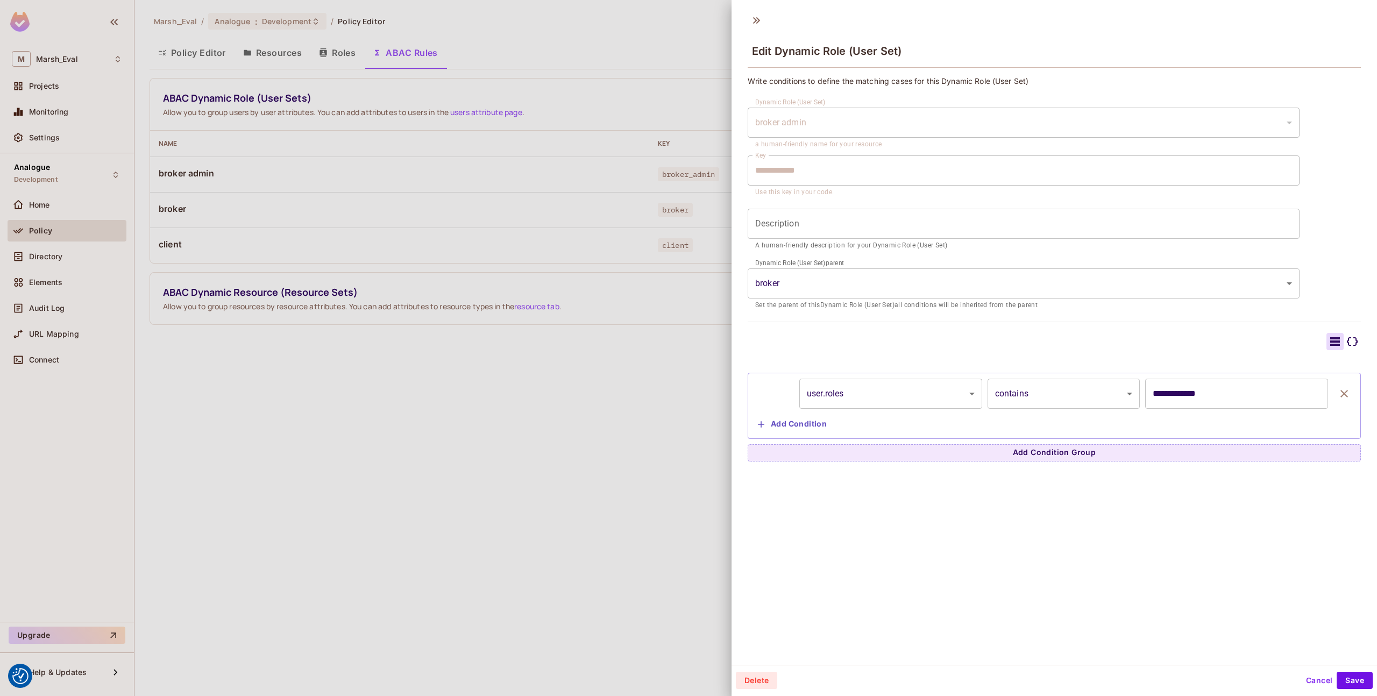
click at [533, 321] on div at bounding box center [688, 348] width 1377 height 696
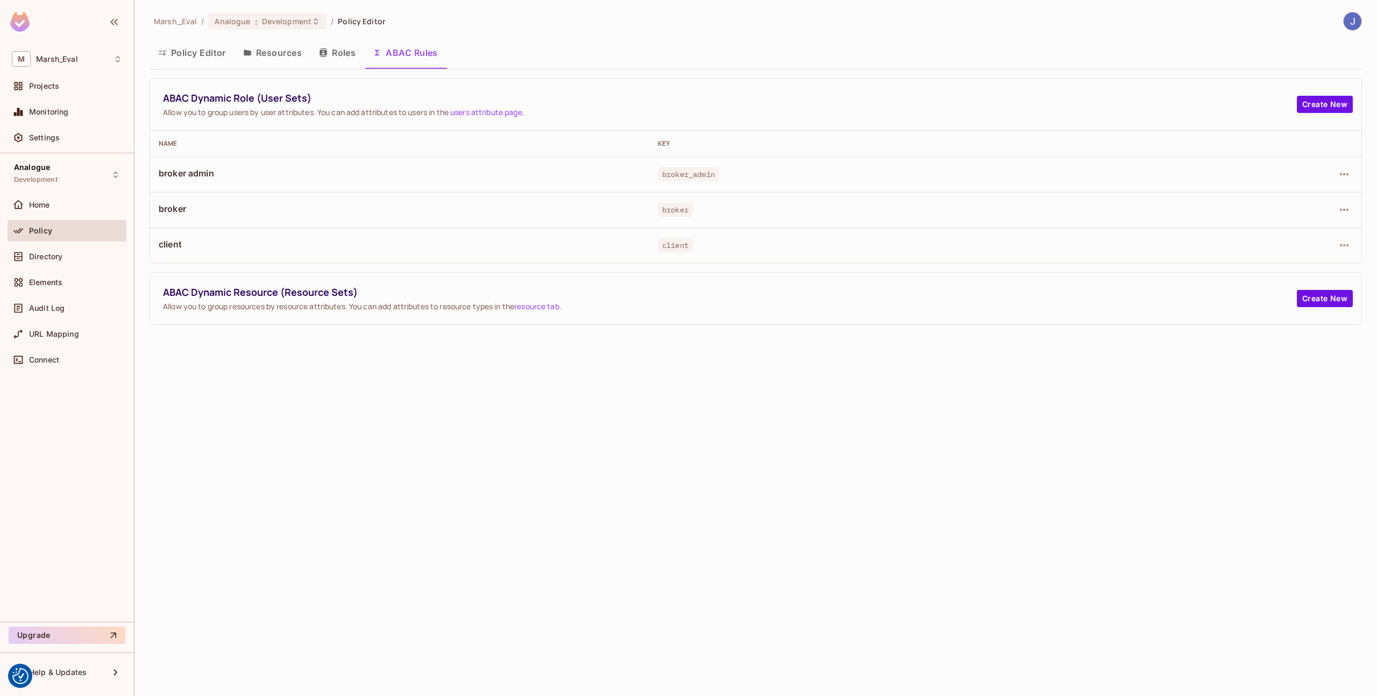
click at [214, 58] on button "Policy Editor" at bounding box center [192, 52] width 85 height 27
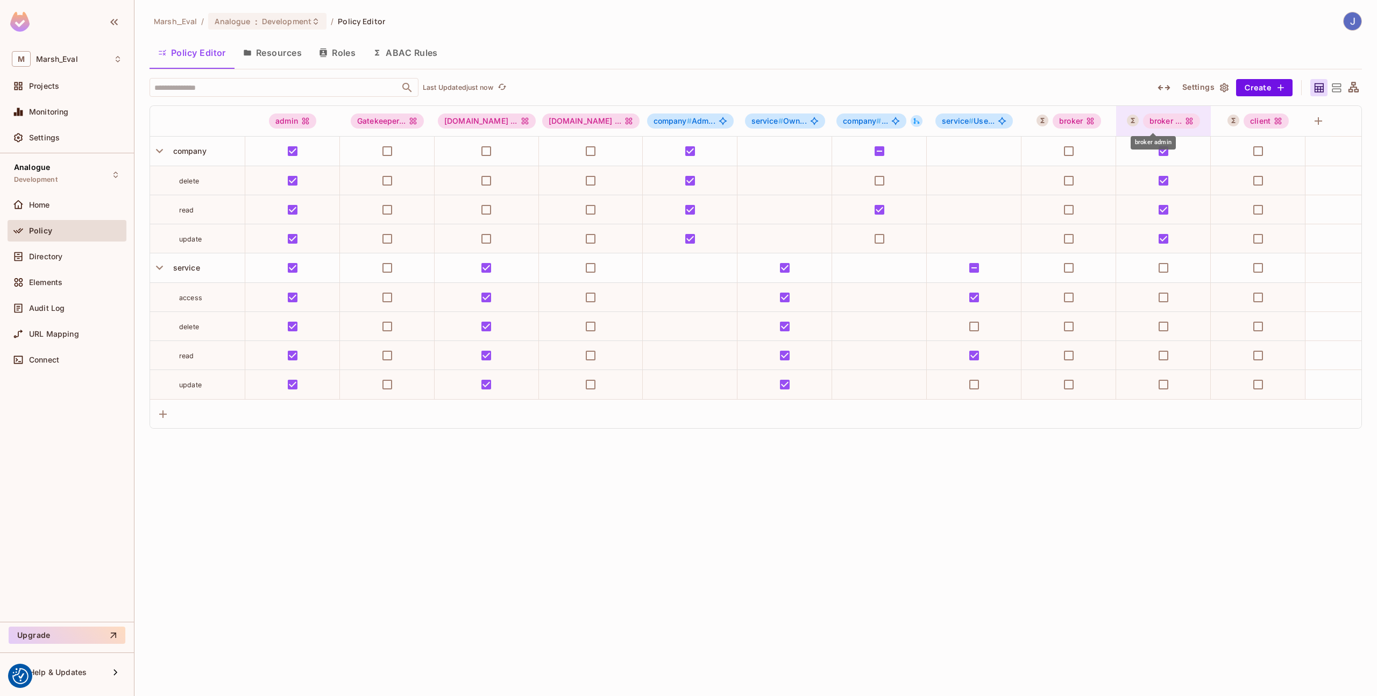
click at [1150, 118] on div "broker ..." at bounding box center [1172, 120] width 58 height 15
click at [1105, 69] on div at bounding box center [688, 348] width 1377 height 696
click at [1212, 87] on button "Settings" at bounding box center [1205, 87] width 54 height 17
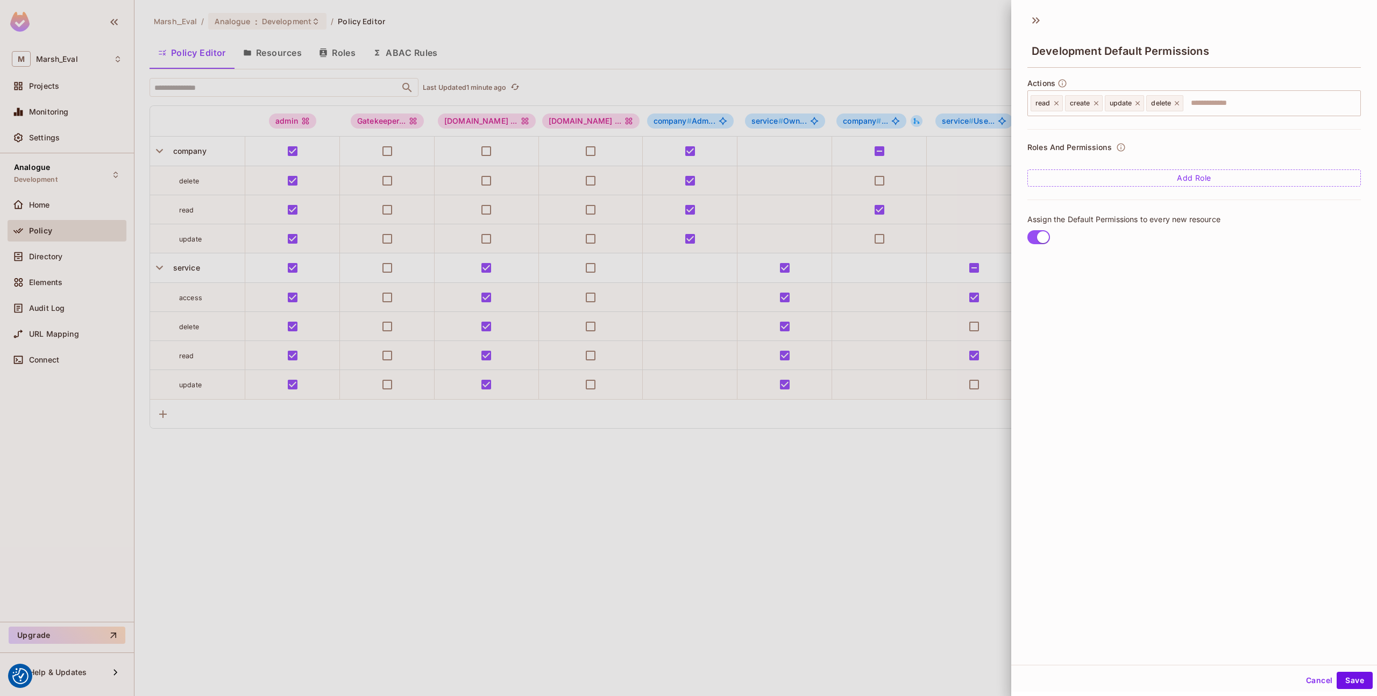
click at [1074, 177] on button "Add Role" at bounding box center [1193, 177] width 333 height 17
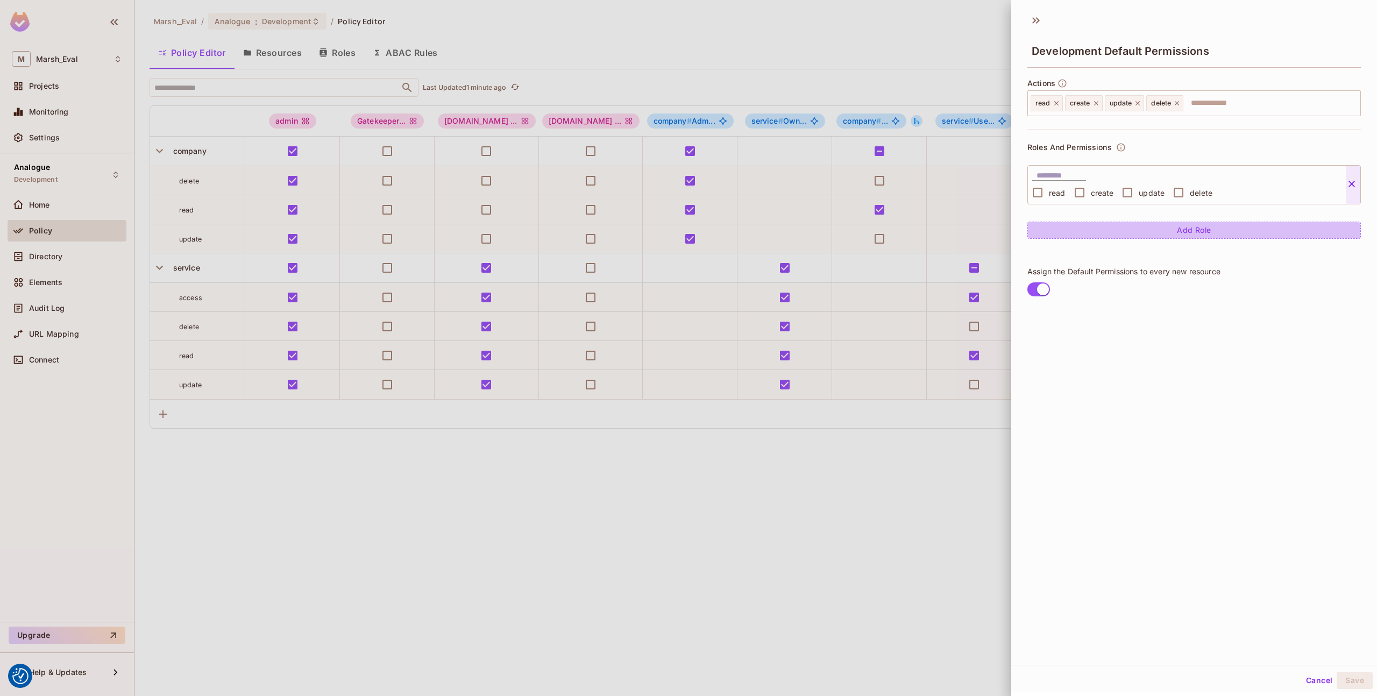
click at [1060, 226] on button "Add Role" at bounding box center [1193, 230] width 333 height 17
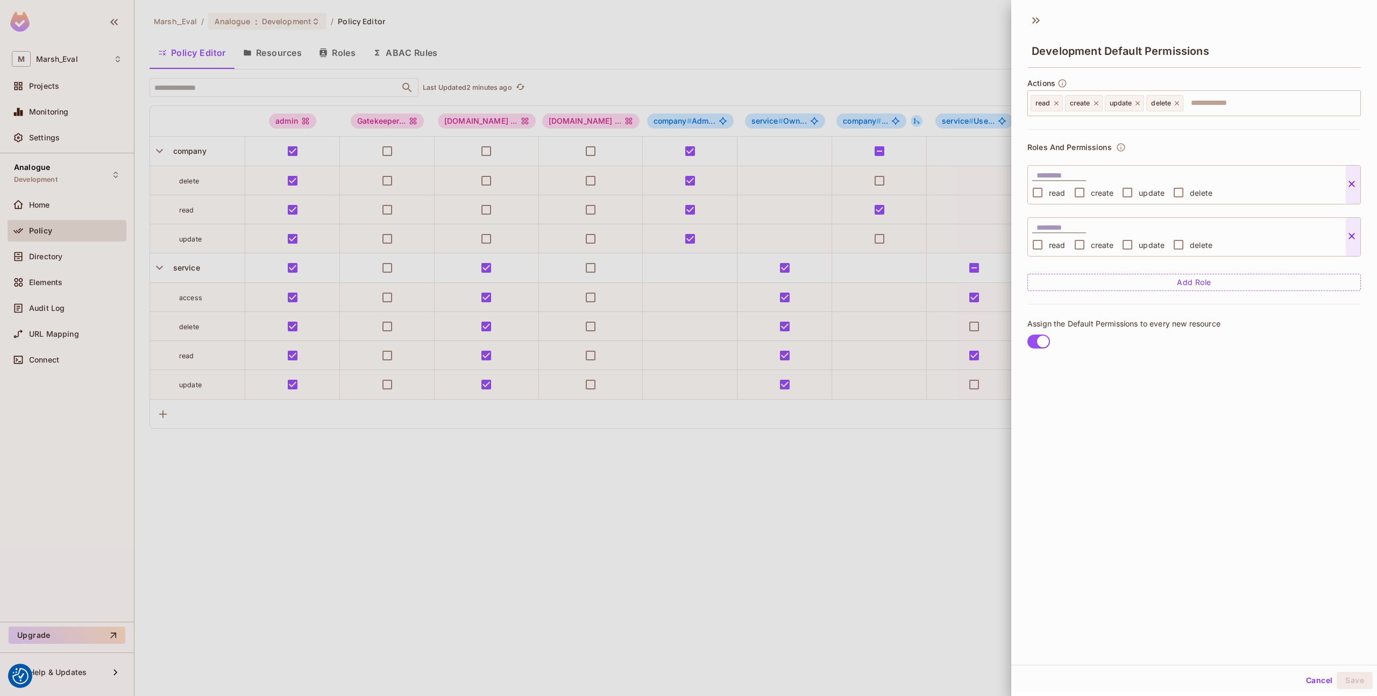
click at [1355, 240] on icon at bounding box center [1351, 236] width 11 height 11
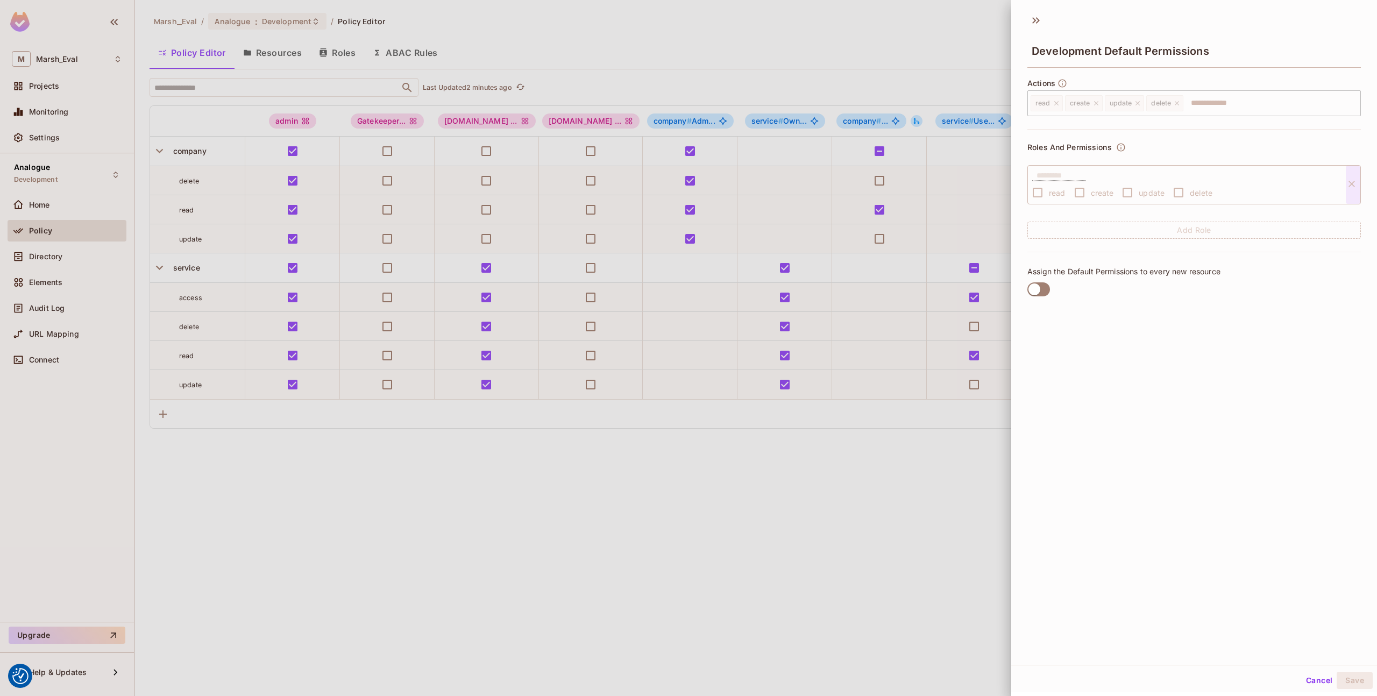
click at [1038, 32] on div "Development Default Permissions" at bounding box center [1194, 42] width 366 height 60
click at [1035, 20] on icon at bounding box center [1034, 20] width 4 height 6
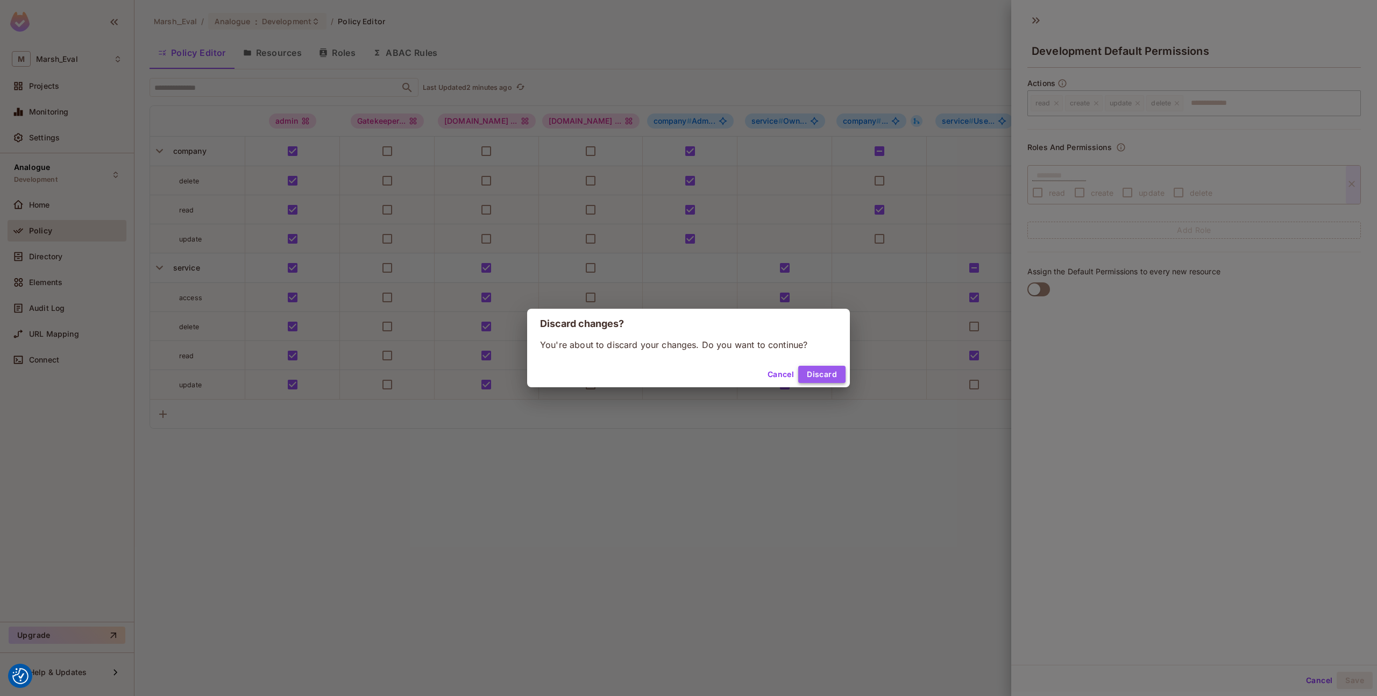
click at [816, 374] on button "Discard" at bounding box center [821, 374] width 47 height 17
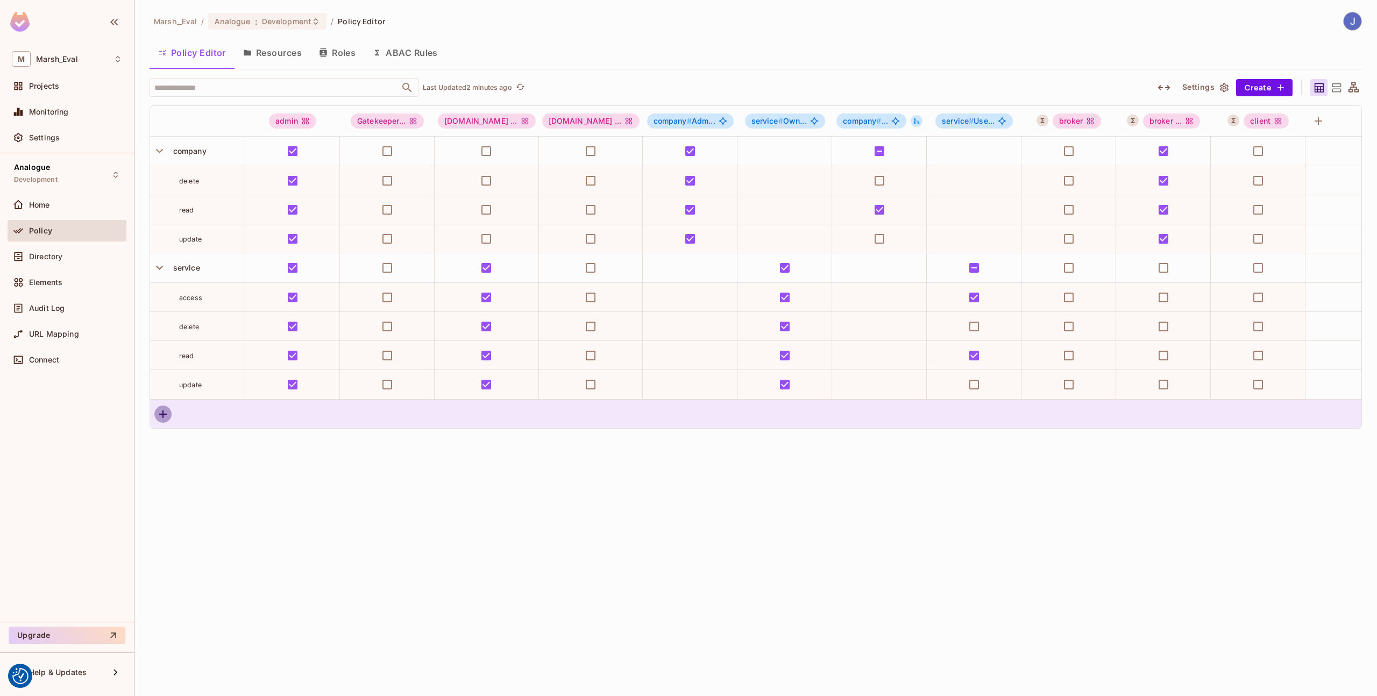
click at [160, 418] on icon "button" at bounding box center [163, 414] width 13 height 13
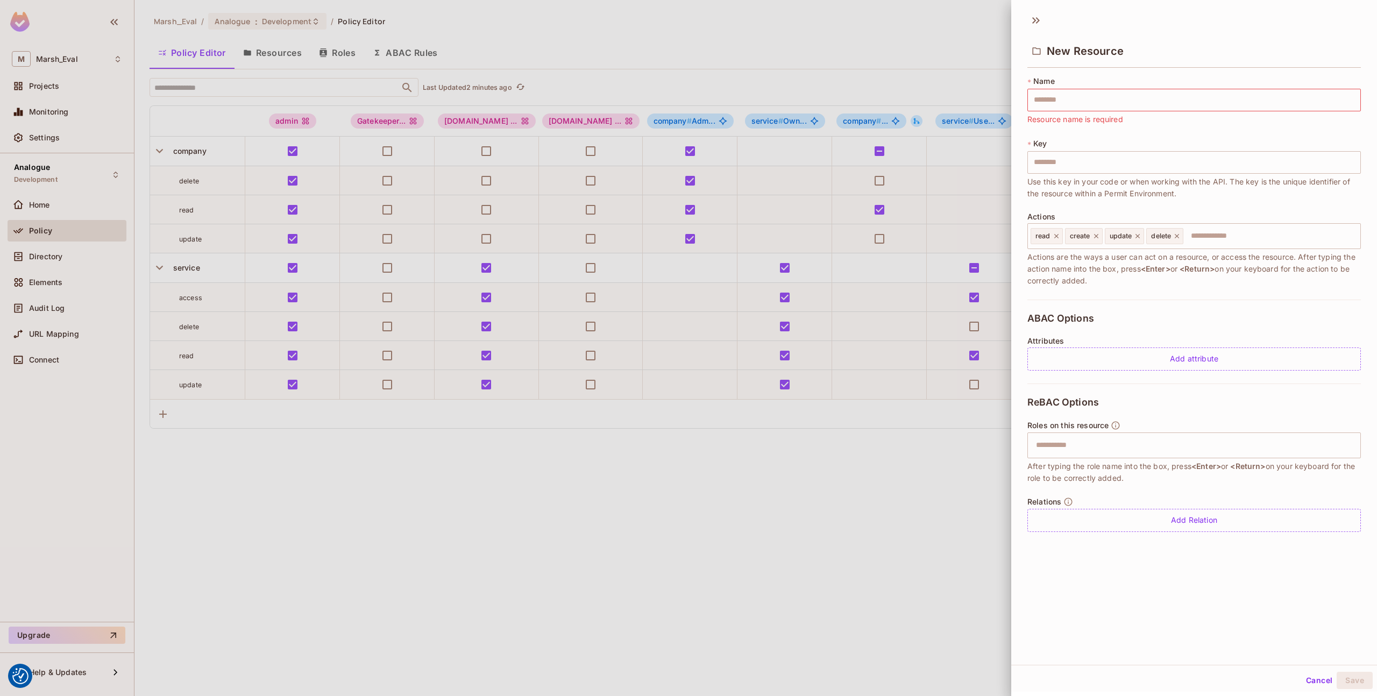
click at [484, 560] on div at bounding box center [688, 348] width 1377 height 696
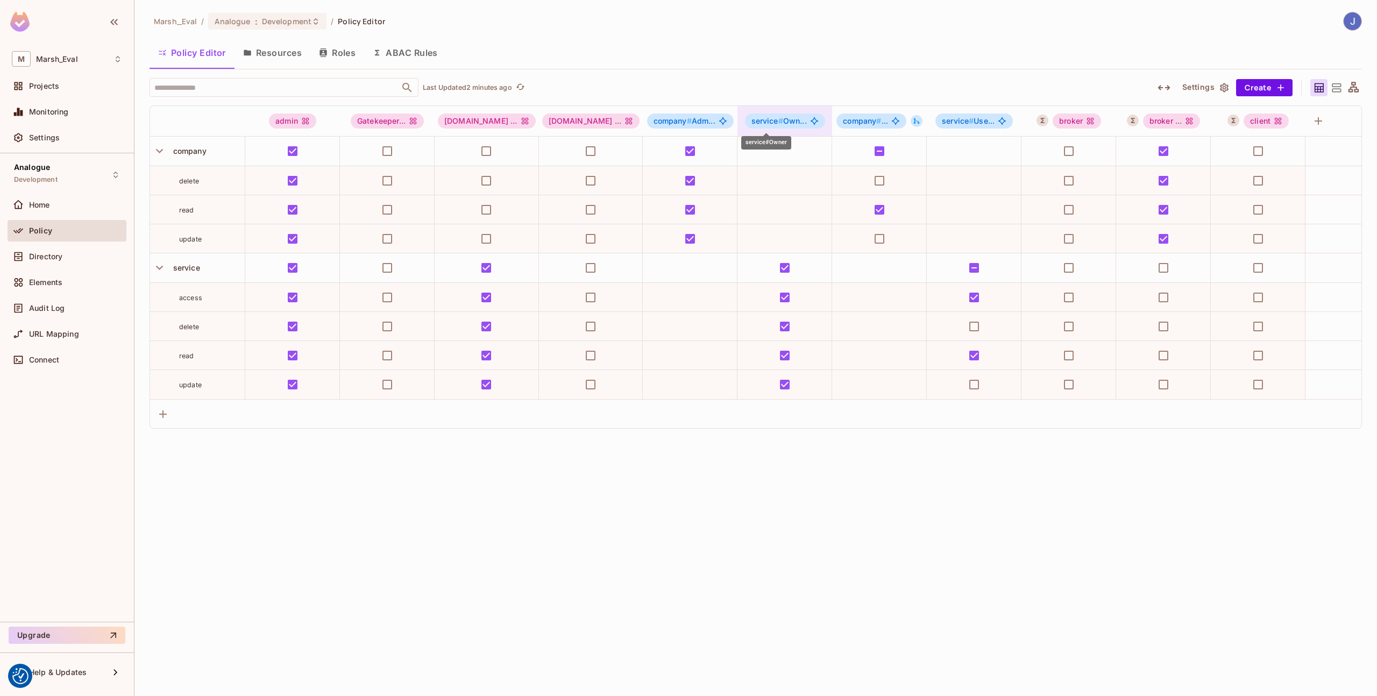
click at [778, 118] on span "#" at bounding box center [780, 120] width 5 height 9
click at [703, 124] on div at bounding box center [688, 348] width 1377 height 696
click at [702, 124] on div "service#Owner Clear Permissions Allow All Edit Role Edit Attributes Delete Role" at bounding box center [688, 348] width 1377 height 696
click at [692, 124] on span "company # Adm..." at bounding box center [684, 121] width 62 height 9
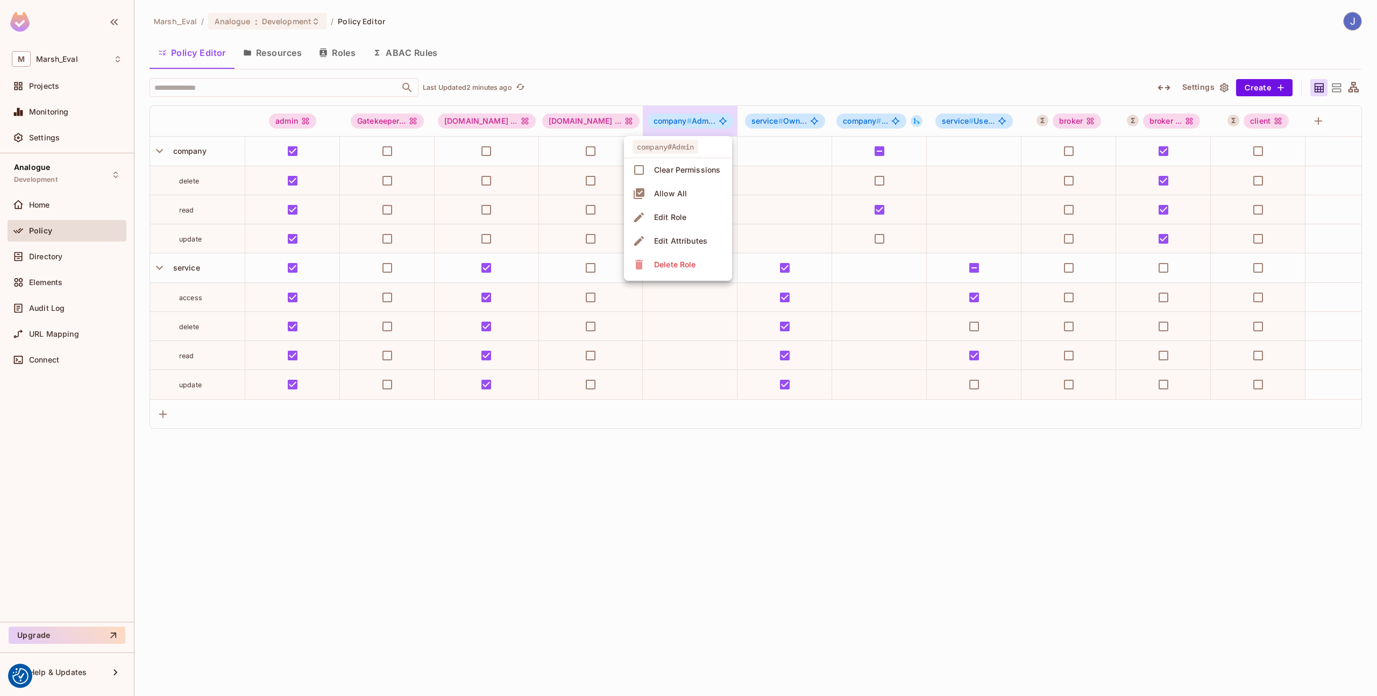
click at [692, 124] on div at bounding box center [688, 348] width 1377 height 696
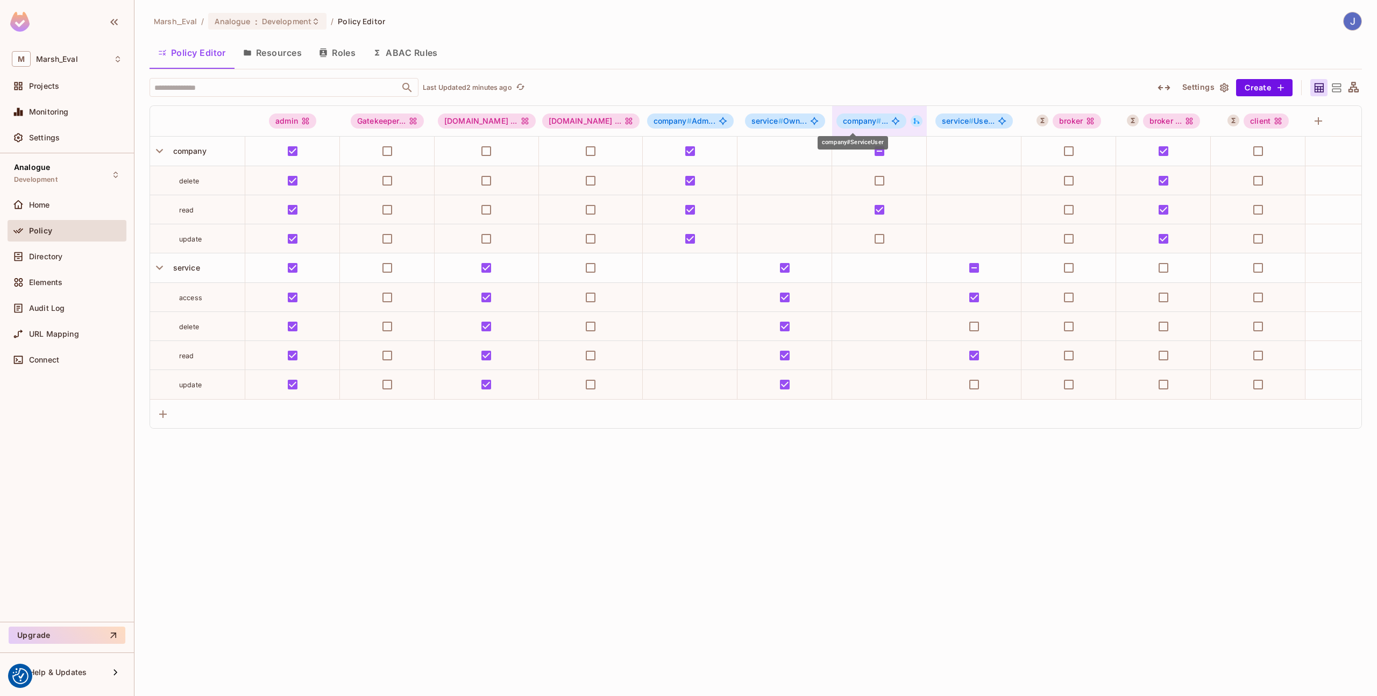
click at [876, 125] on span "#" at bounding box center [878, 120] width 5 height 9
click at [940, 121] on div at bounding box center [688, 348] width 1377 height 696
click at [942, 121] on span "service #" at bounding box center [958, 120] width 32 height 9
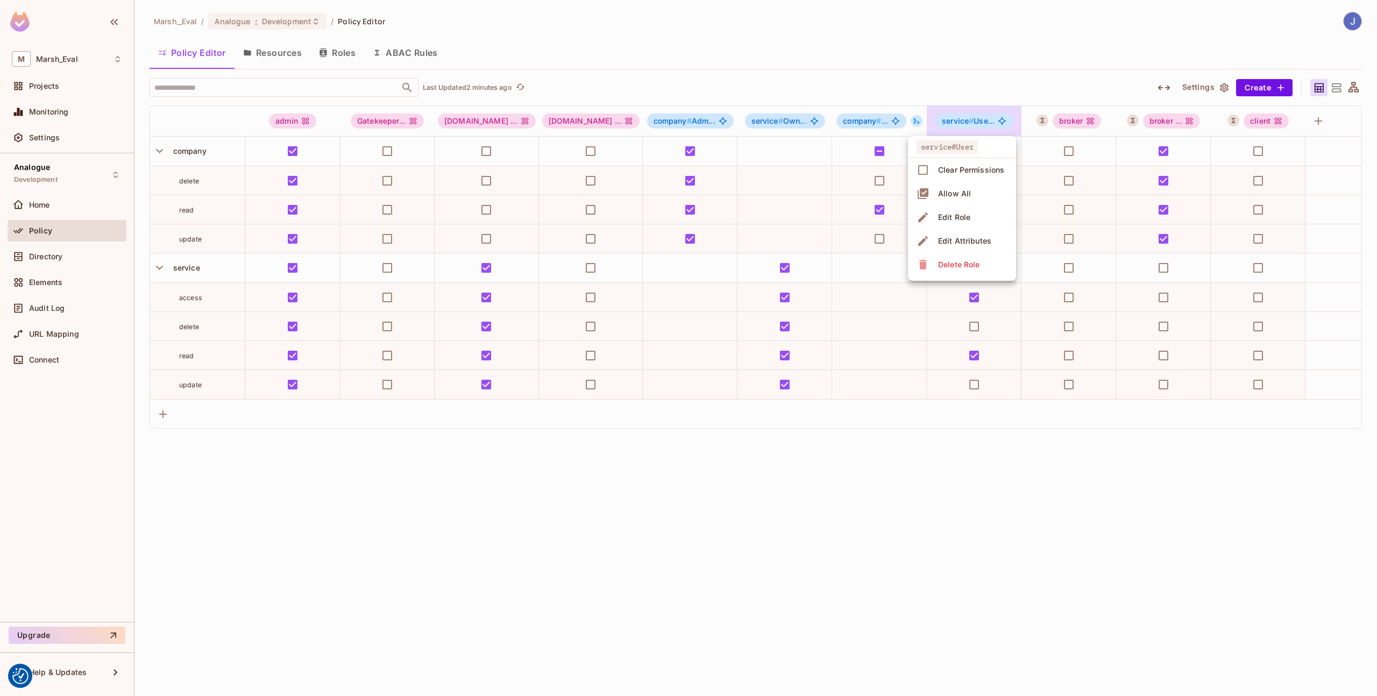
click at [909, 64] on div at bounding box center [688, 348] width 1377 height 696
